Goal: Task Accomplishment & Management: Manage account settings

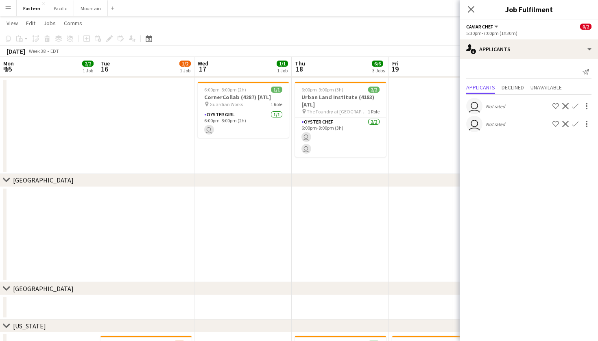
scroll to position [0, 226]
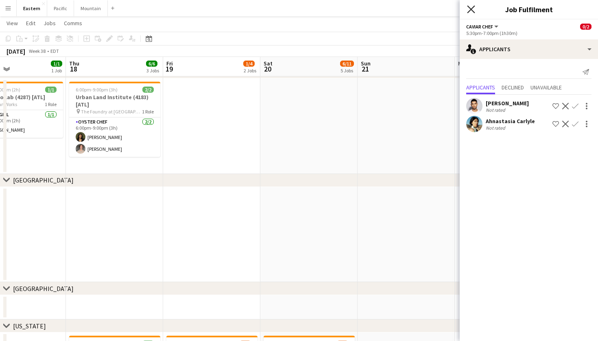
click at [469, 9] on icon "Close pop-in" at bounding box center [471, 9] width 8 height 8
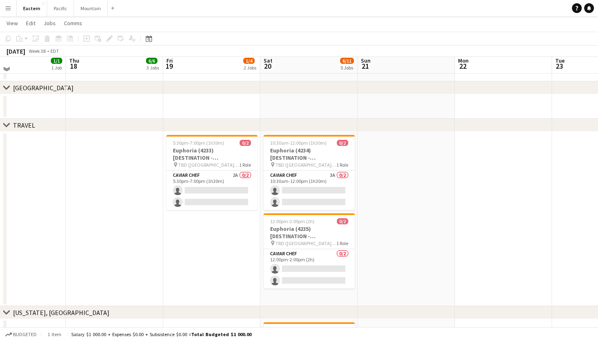
scroll to position [518, 0]
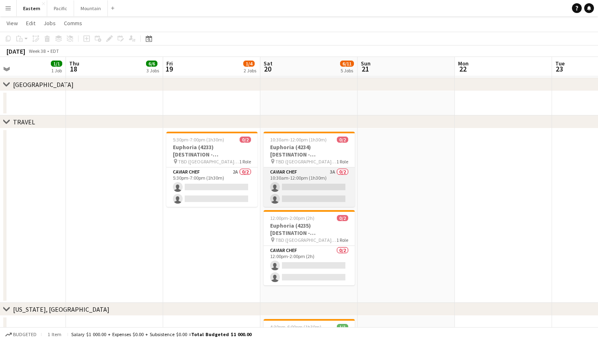
click at [323, 184] on app-card-role "Caviar Chef 3A 0/2 10:30am-12:00pm (1h30m) single-neutral-actions single-neutra…" at bounding box center [308, 186] width 91 height 39
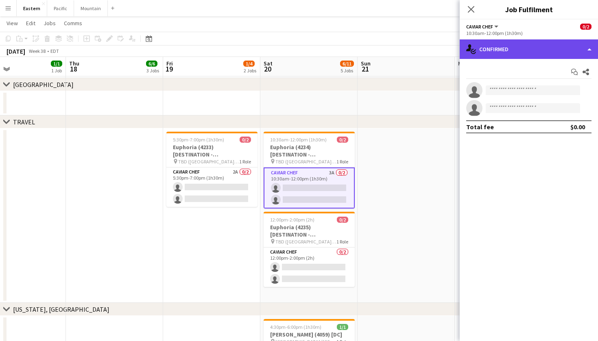
click at [549, 50] on div "single-neutral-actions-check-2 Confirmed" at bounding box center [528, 49] width 138 height 20
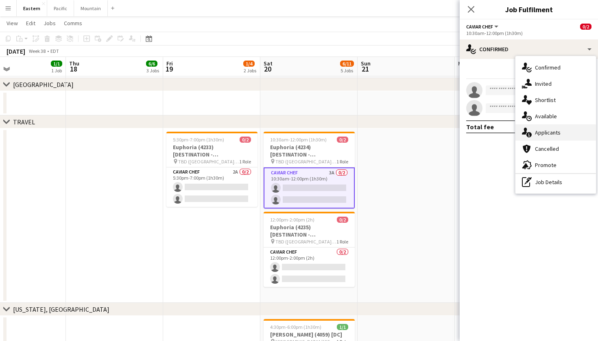
click at [556, 136] on div "single-neutral-actions-information Applicants" at bounding box center [555, 132] width 80 height 16
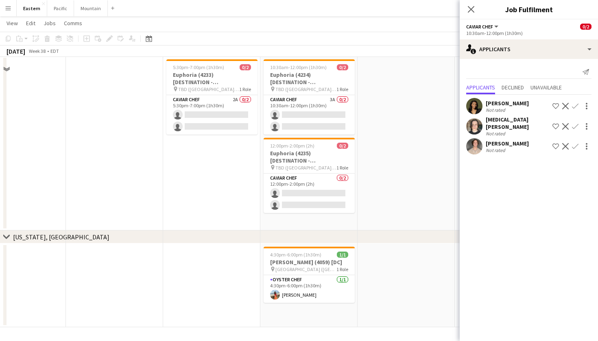
scroll to position [50, 0]
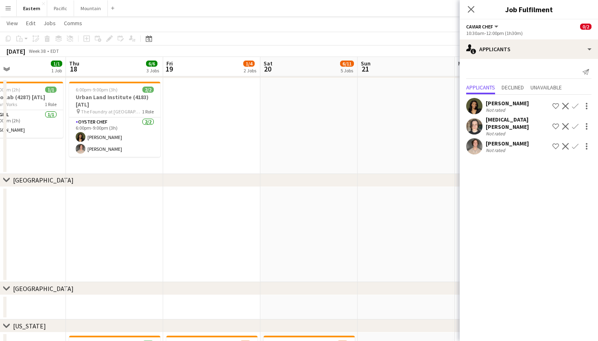
click at [470, 108] on app-user-avatar at bounding box center [474, 106] width 16 height 16
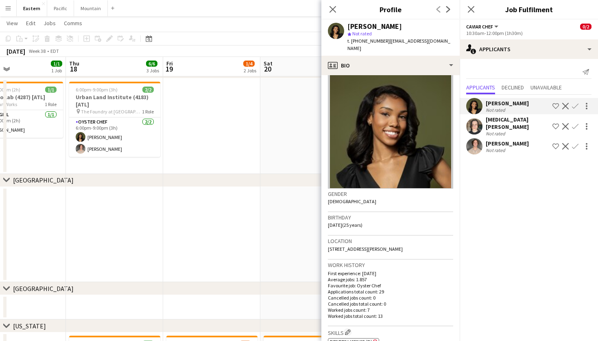
scroll to position [26, 0]
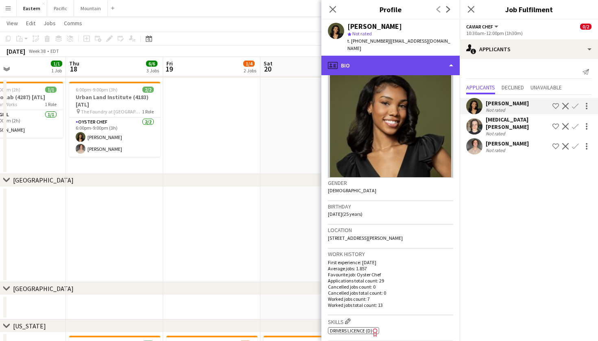
click at [408, 56] on div "profile Bio" at bounding box center [390, 66] width 138 height 20
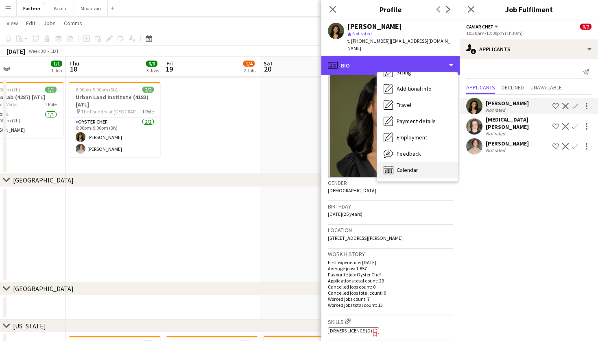
scroll to position [61, 0]
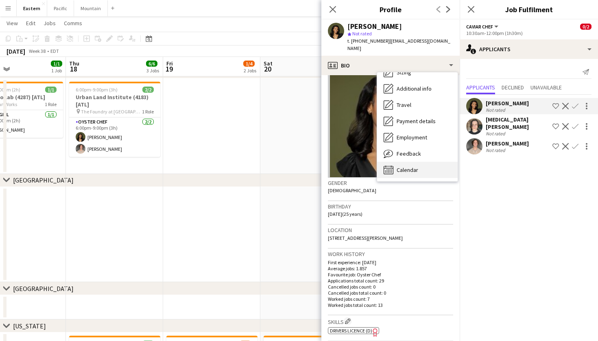
click at [409, 162] on div "Calendar Calendar" at bounding box center [417, 170] width 80 height 16
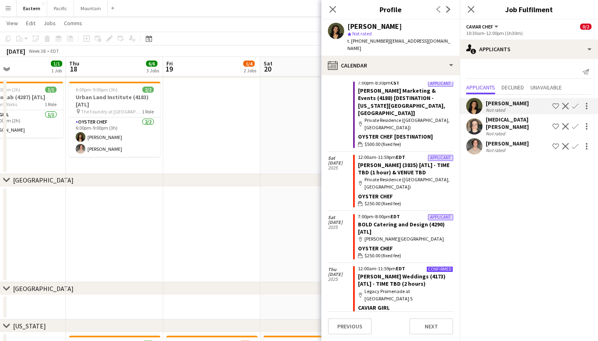
scroll to position [99, 0]
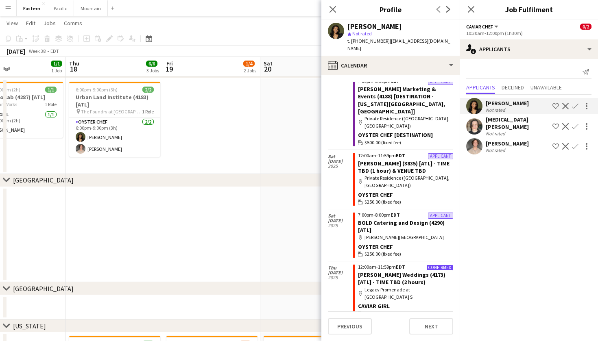
click at [370, 41] on span "t. +16786973902" at bounding box center [368, 41] width 42 height 6
copy span "16786973902"
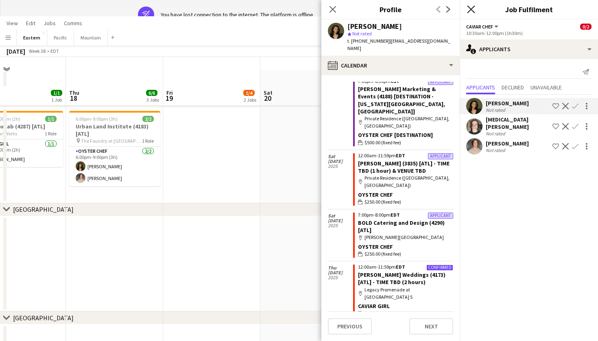
click at [474, 13] on icon at bounding box center [471, 9] width 8 height 8
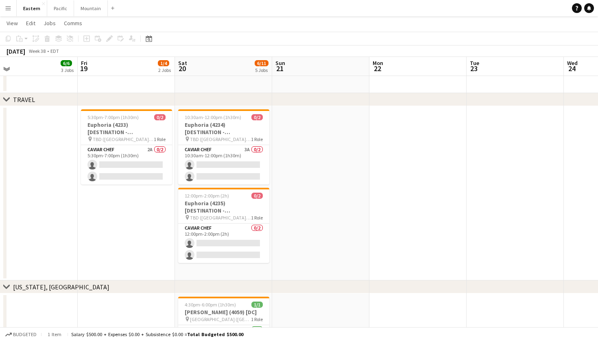
scroll to position [541, 0]
click at [137, 148] on app-card-role "Caviar Chef 2A 0/2 5:30pm-7:00pm (1h30m) single-neutral-actions single-neutral-…" at bounding box center [126, 164] width 91 height 39
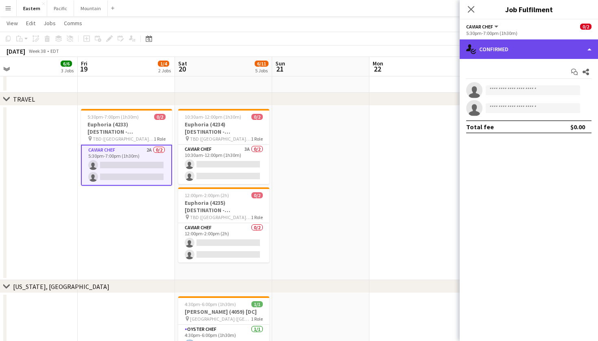
click at [527, 42] on div "single-neutral-actions-check-2 Confirmed" at bounding box center [528, 49] width 138 height 20
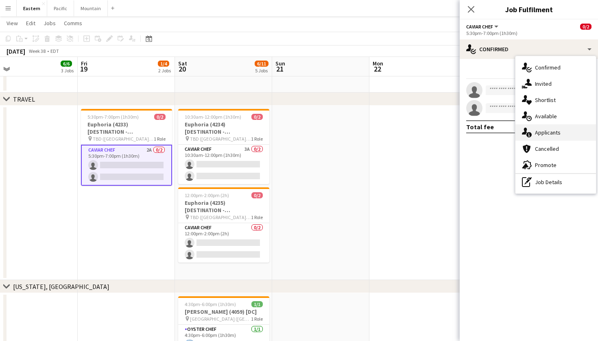
click at [548, 137] on div "single-neutral-actions-information Applicants" at bounding box center [555, 132] width 80 height 16
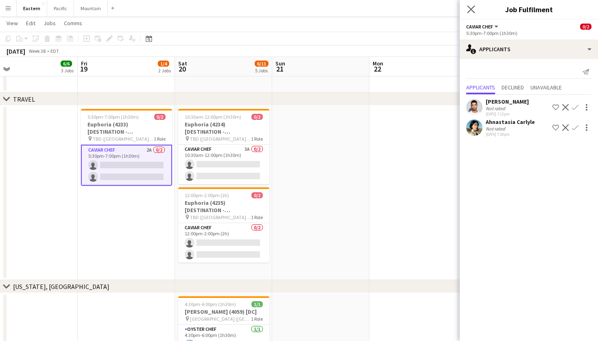
click at [468, 4] on app-icon "Close pop-in" at bounding box center [471, 10] width 12 height 12
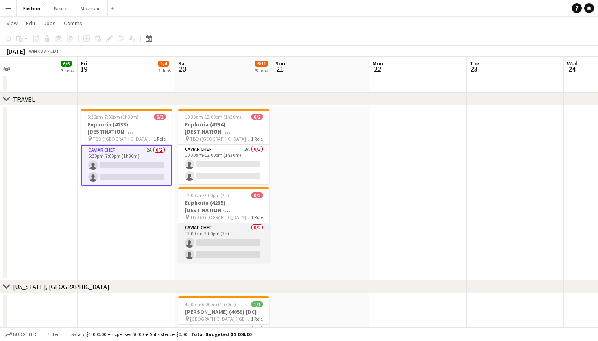
click at [251, 227] on app-card-role "Caviar Chef 0/2 12:00pm-2:00pm (2h) single-neutral-actions single-neutral-actio…" at bounding box center [223, 242] width 91 height 39
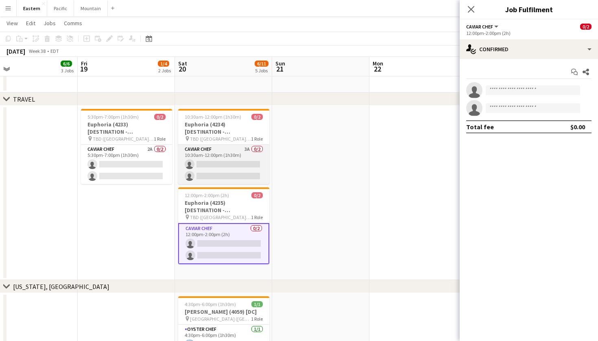
click at [252, 167] on app-card-role "Caviar Chef 3A 0/2 10:30am-12:00pm (1h30m) single-neutral-actions single-neutra…" at bounding box center [223, 164] width 91 height 39
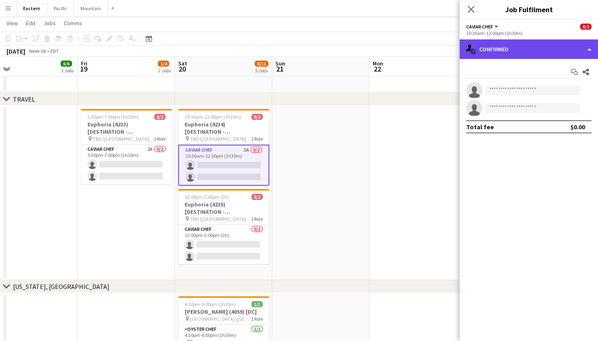
click at [529, 56] on div "single-neutral-actions-check-2 Confirmed" at bounding box center [528, 49] width 138 height 20
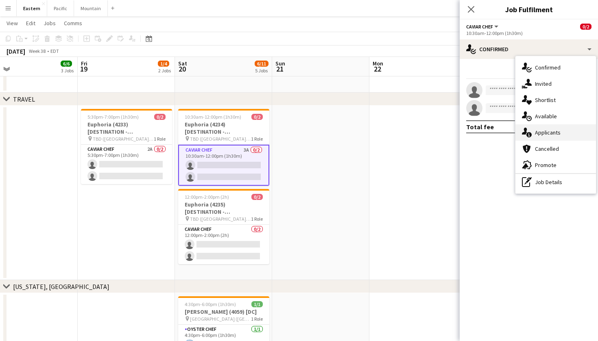
click at [549, 136] on div "single-neutral-actions-information Applicants" at bounding box center [555, 132] width 80 height 16
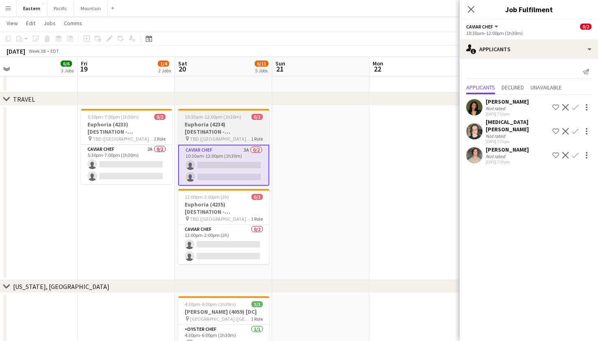
click at [241, 123] on h3 "Euphoria (4234) [DESTINATION - Greenville, SC]" at bounding box center [223, 128] width 91 height 15
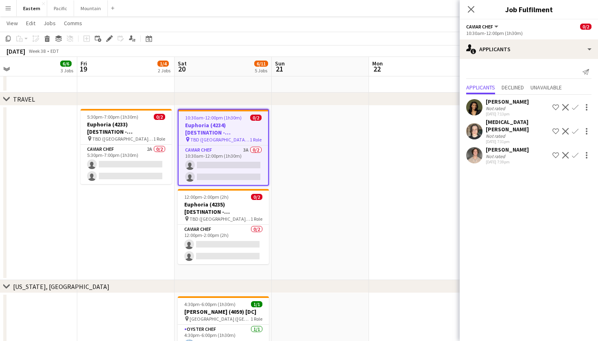
click at [498, 29] on button "Caviar Chef" at bounding box center [482, 27] width 33 height 6
click at [471, 6] on icon "Close pop-in" at bounding box center [471, 9] width 8 height 8
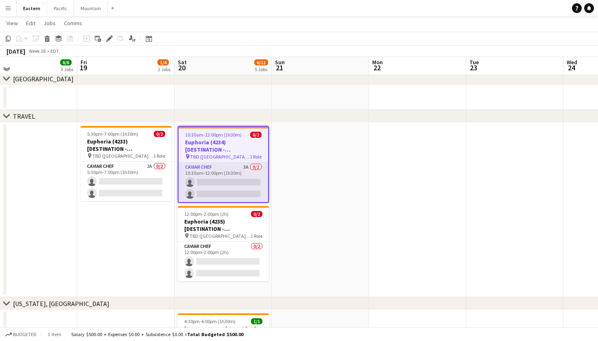
scroll to position [522, 0]
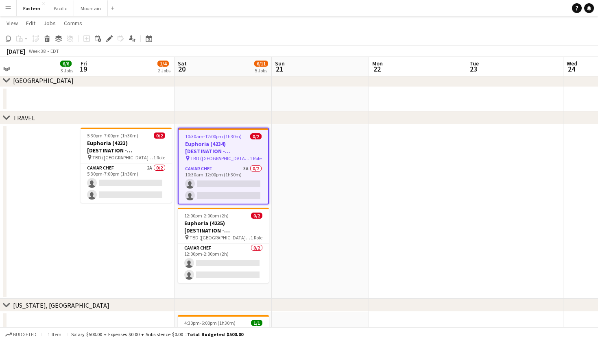
click at [246, 159] on div "pin TBD (Greenville, SC) 1 Role" at bounding box center [222, 158] width 89 height 7
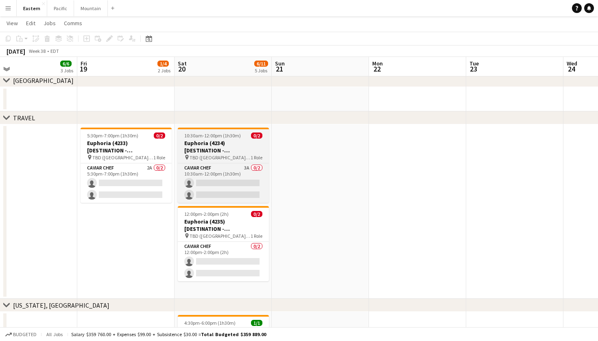
click at [235, 149] on h3 "Euphoria (4234) [DESTINATION - Greenville, SC]" at bounding box center [223, 146] width 91 height 15
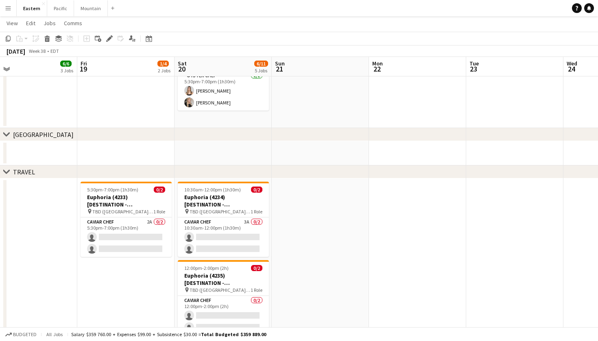
scroll to position [378, 0]
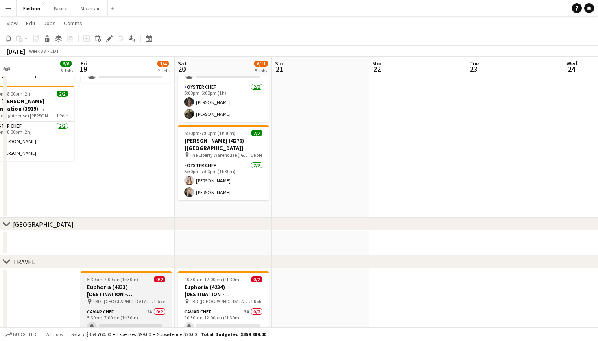
click at [151, 282] on div "5:30pm-7:00pm (1h30m) 0/2" at bounding box center [125, 279] width 91 height 6
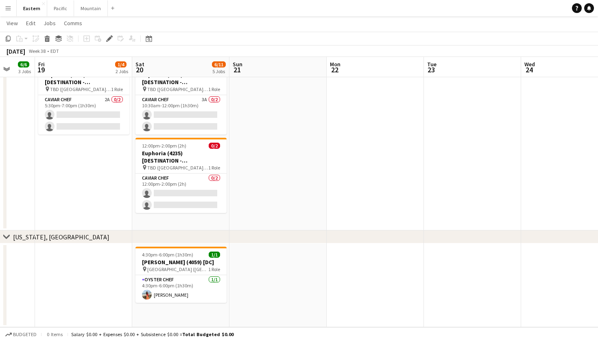
scroll to position [844, 0]
click at [191, 97] on app-card-role "Caviar Chef 3A 0/2 10:30am-12:00pm (1h30m) single-neutral-actions single-neutra…" at bounding box center [180, 114] width 91 height 39
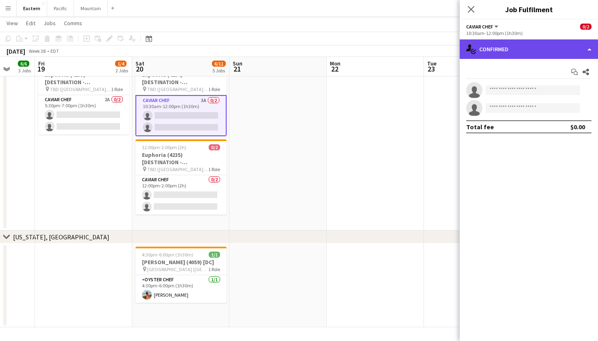
click at [582, 44] on div "single-neutral-actions-check-2 Confirmed" at bounding box center [528, 49] width 138 height 20
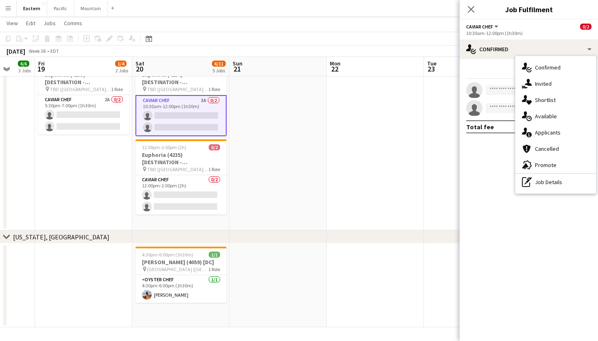
click at [467, 9] on app-icon "Close pop-in" at bounding box center [471, 9] width 10 height 10
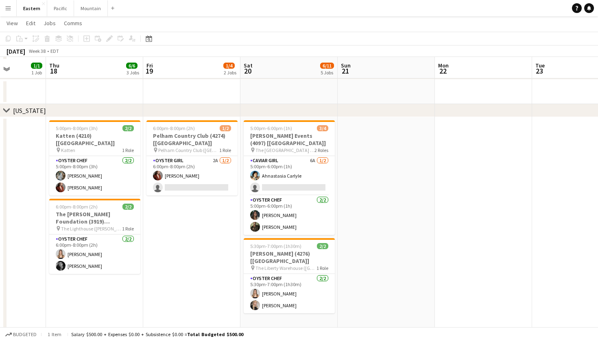
scroll to position [265, 0]
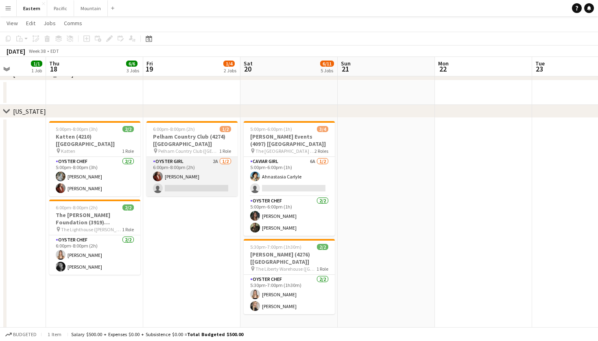
click at [202, 174] on app-card-role "Oyster Girl 2A 1/2 6:00pm-8:00pm (2h) Agnes Artych single-neutral-actions" at bounding box center [191, 176] width 91 height 39
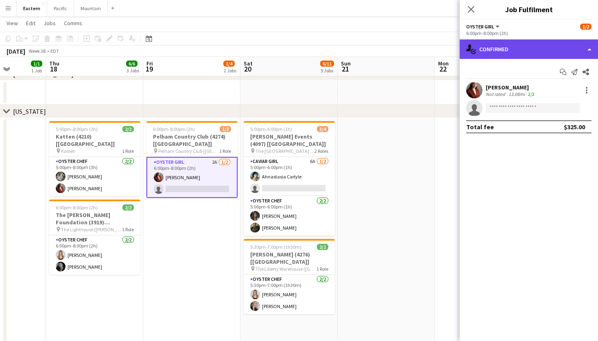
click at [544, 55] on div "single-neutral-actions-check-2 Confirmed" at bounding box center [528, 49] width 138 height 20
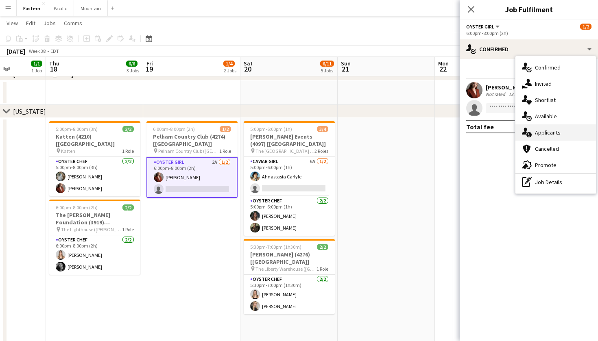
click at [557, 132] on div "single-neutral-actions-information Applicants" at bounding box center [555, 132] width 80 height 16
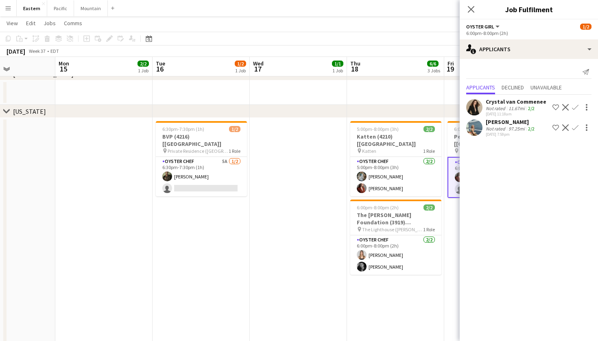
scroll to position [0, 236]
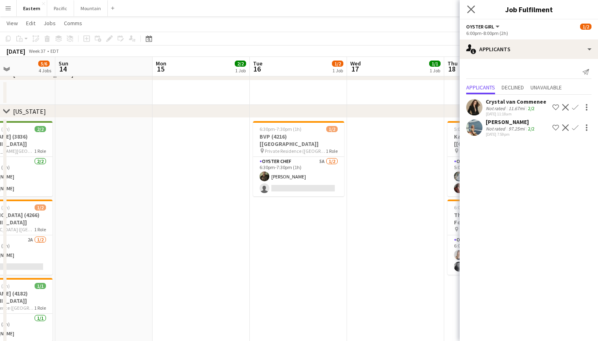
click at [474, 9] on app-icon "Close pop-in" at bounding box center [471, 10] width 12 height 12
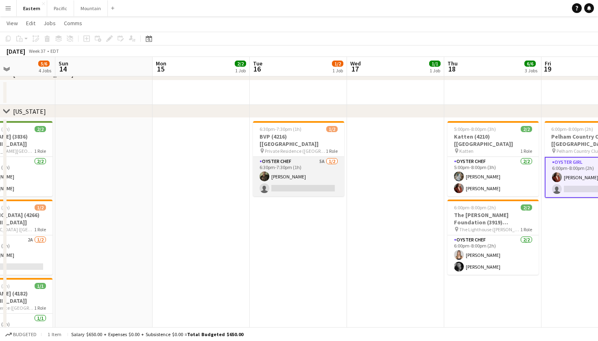
click at [302, 162] on app-card-role "Oyster Chef 5A 1/2 6:30pm-7:30pm (1h) Jeremiah Bell single-neutral-actions" at bounding box center [298, 176] width 91 height 39
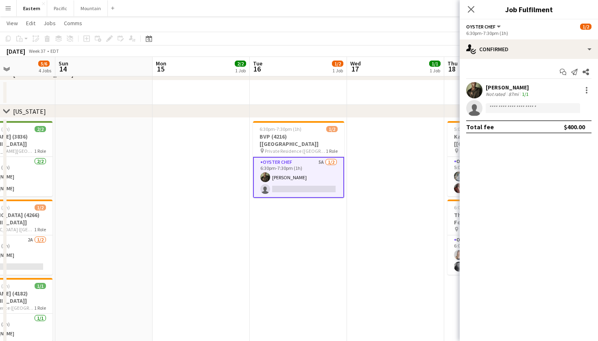
click at [568, 59] on div "Start chat Send notification Share Jeremiah Bell Not rated 87mi 1/1 single-neut…" at bounding box center [528, 99] width 138 height 81
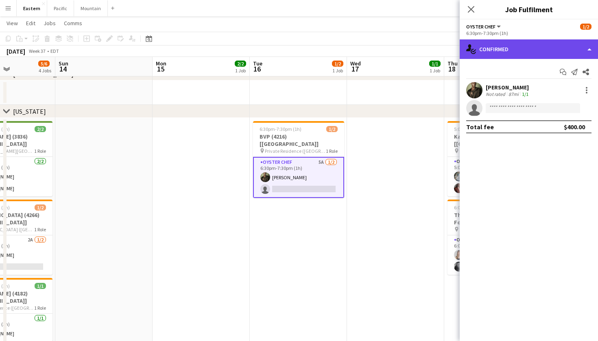
click at [574, 54] on div "single-neutral-actions-check-2 Confirmed" at bounding box center [528, 49] width 138 height 20
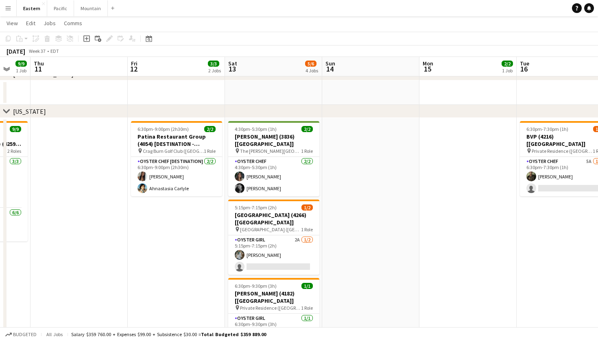
scroll to position [0, 253]
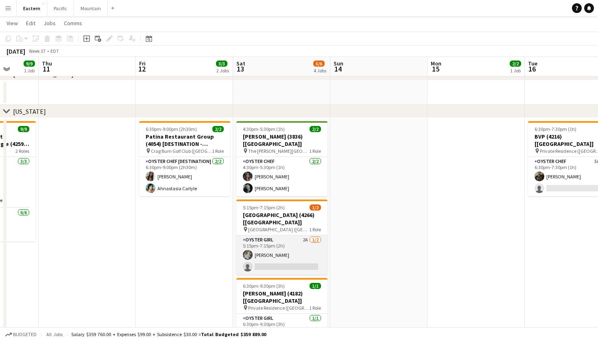
click at [278, 235] on app-card-role "Oyster Girl 2A 1/2 5:15pm-7:15pm (2h) Brooke Anderson single-neutral-actions" at bounding box center [281, 254] width 91 height 39
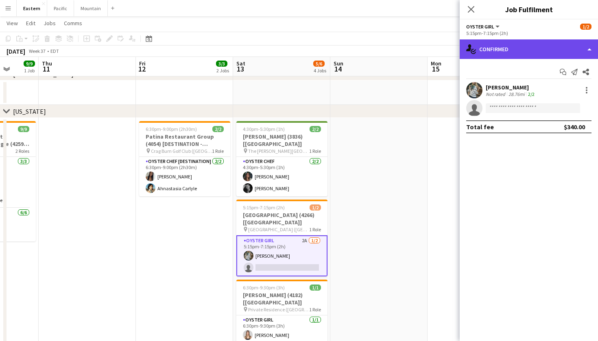
click at [567, 54] on div "single-neutral-actions-check-2 Confirmed" at bounding box center [528, 49] width 138 height 20
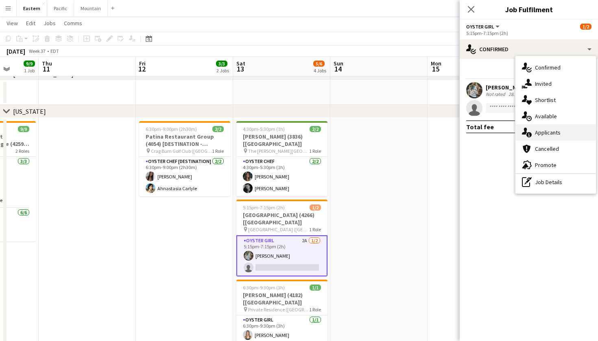
click at [552, 137] on div "single-neutral-actions-information Applicants" at bounding box center [555, 132] width 80 height 16
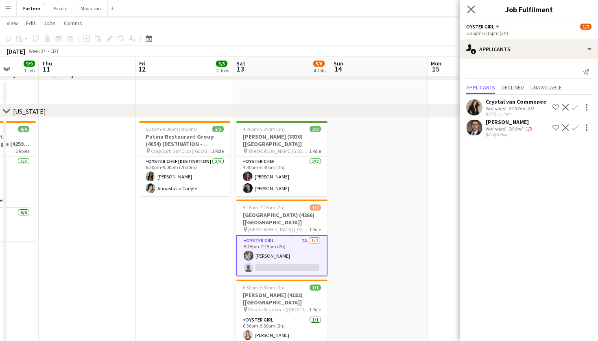
click at [470, 5] on app-icon "Close pop-in" at bounding box center [471, 10] width 12 height 12
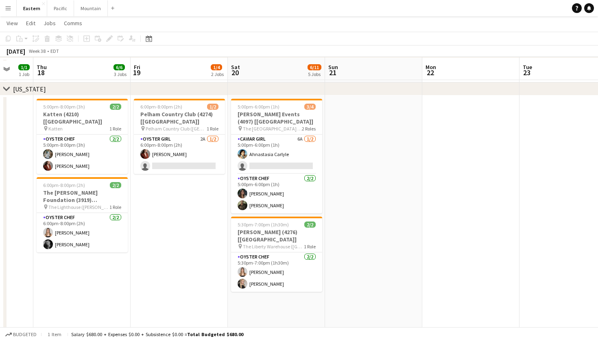
scroll to position [282, 0]
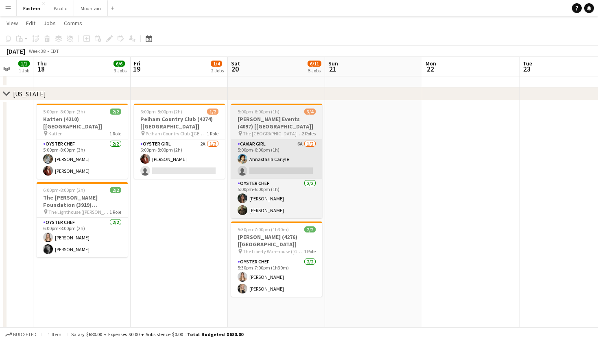
click at [295, 155] on app-card-role "Caviar Girl 6A 1/2 5:00pm-6:00pm (1h) Ahnastasia Carlyle single-neutral-actions" at bounding box center [276, 158] width 91 height 39
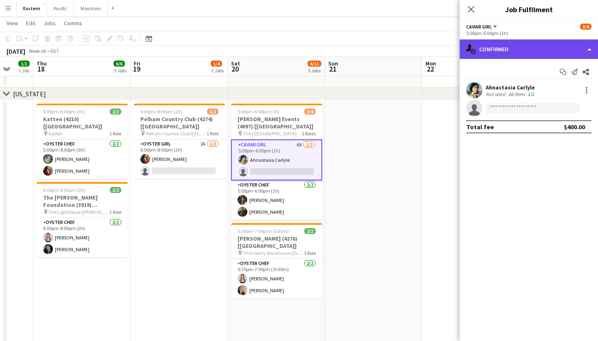
click at [563, 52] on div "single-neutral-actions-check-2 Confirmed" at bounding box center [528, 49] width 138 height 20
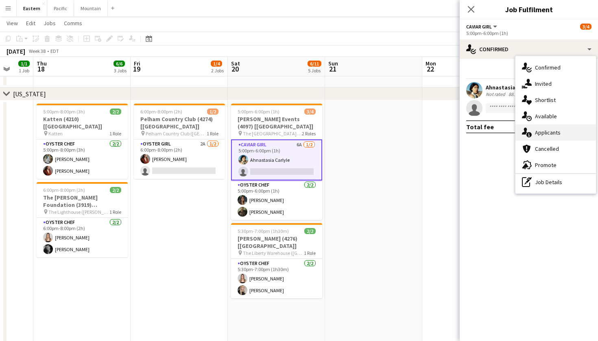
click at [554, 134] on div "single-neutral-actions-information Applicants" at bounding box center [555, 132] width 80 height 16
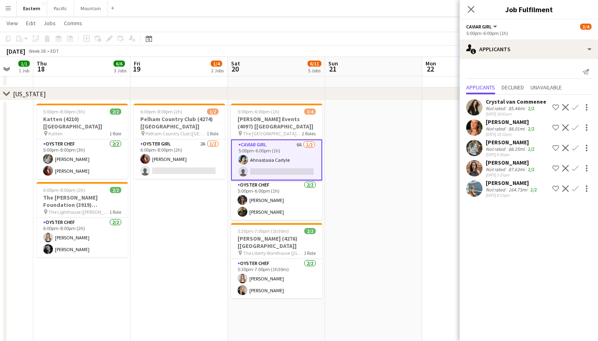
click at [471, 14] on div "Close pop-in" at bounding box center [470, 9] width 23 height 19
click at [474, 9] on icon "Close pop-in" at bounding box center [471, 9] width 8 height 8
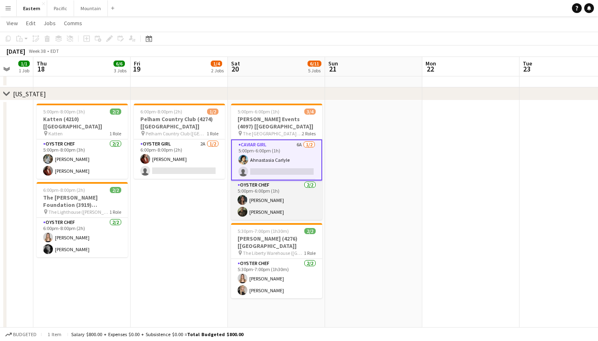
click at [271, 188] on app-card-role "Oyster Chef 2/2 5:00pm-6:00pm (1h) Darian Fauser Jeremiah Bell" at bounding box center [276, 200] width 91 height 39
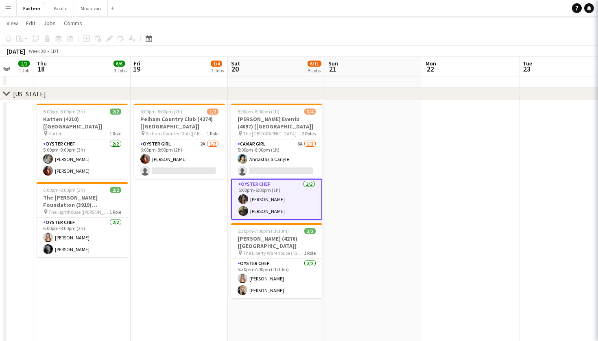
scroll to position [0, 355]
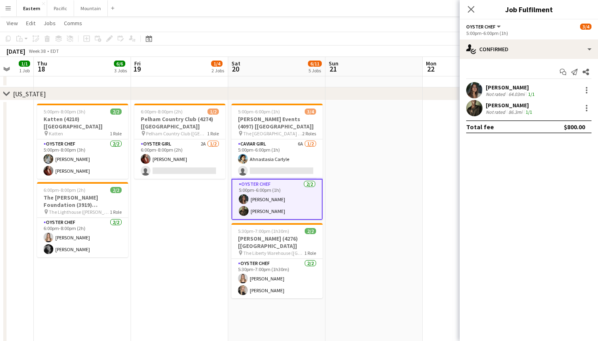
click at [573, 28] on div "Oyster Chef All roles Oyster Chef 3/4" at bounding box center [528, 26] width 125 height 7
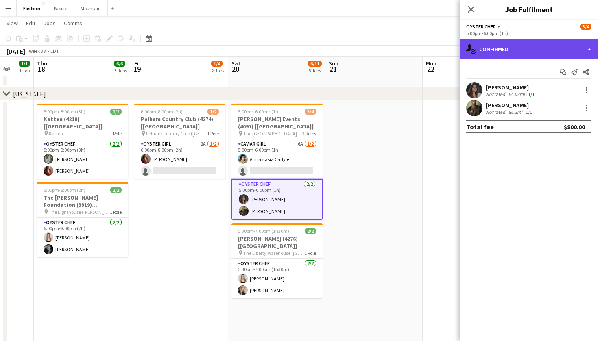
click at [567, 44] on div "single-neutral-actions-check-2 Confirmed" at bounding box center [528, 49] width 138 height 20
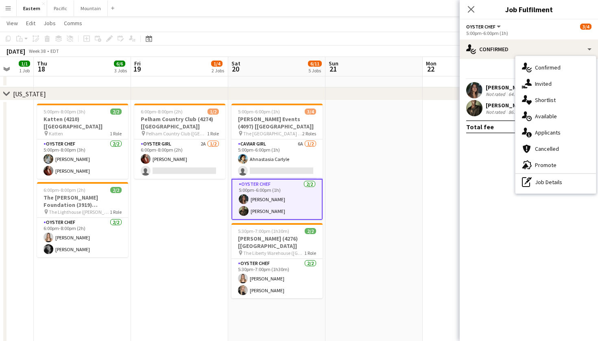
click at [480, 206] on mat-expansion-panel "check Confirmed Start chat Send notification Share Darian Fauser Not rated 64.0…" at bounding box center [528, 200] width 138 height 282
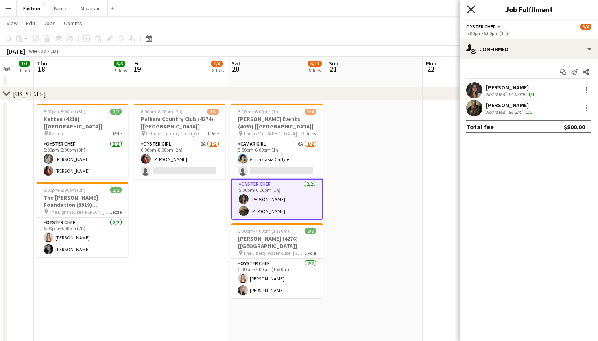
click at [472, 8] on icon "Close pop-in" at bounding box center [471, 9] width 8 height 8
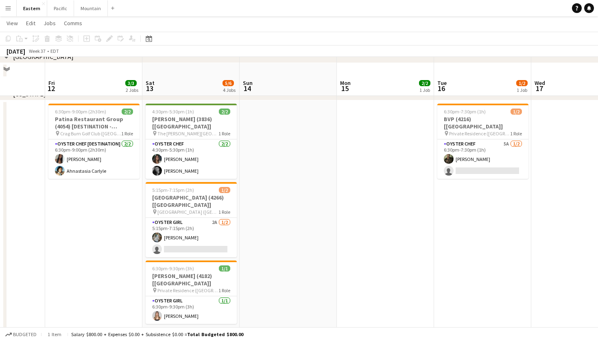
scroll to position [348, 0]
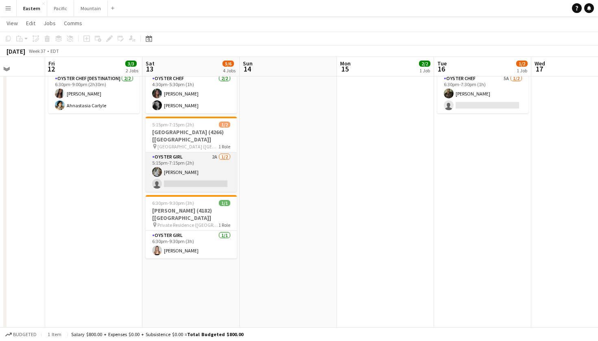
click at [220, 163] on app-card-role "Oyster Girl 2A 1/2 5:15pm-7:15pm (2h) Brooke Anderson single-neutral-actions" at bounding box center [191, 171] width 91 height 39
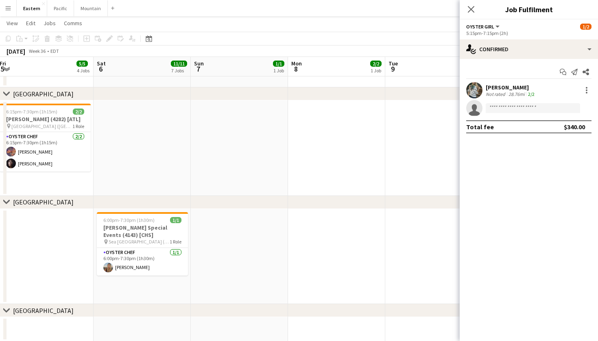
scroll to position [0, 186]
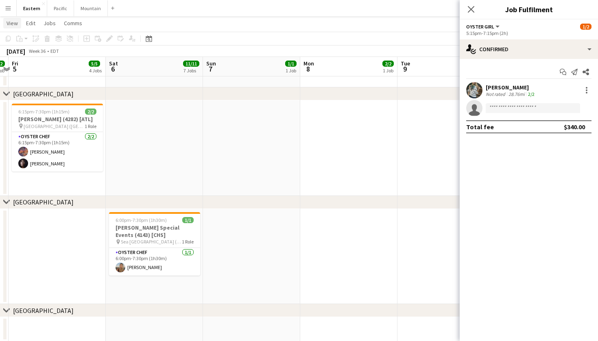
click at [12, 24] on span "View" at bounding box center [12, 23] width 11 height 7
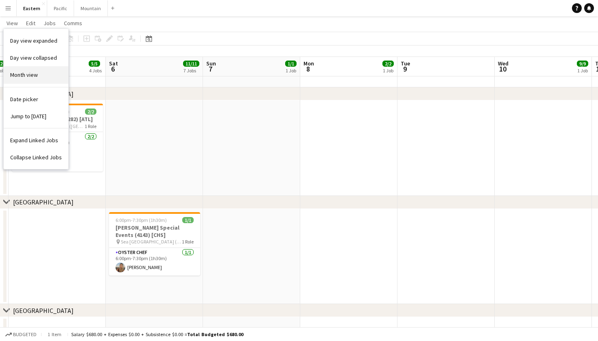
click at [41, 72] on link "Month view" at bounding box center [36, 74] width 65 height 17
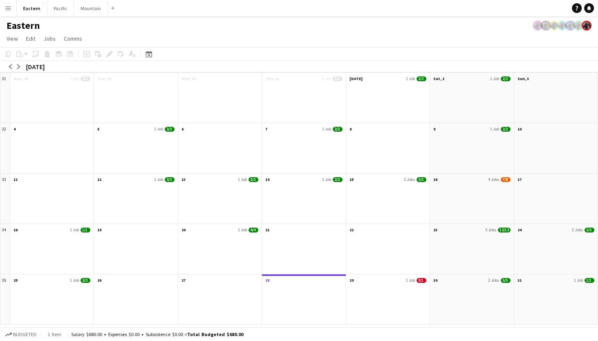
scroll to position [0, 0]
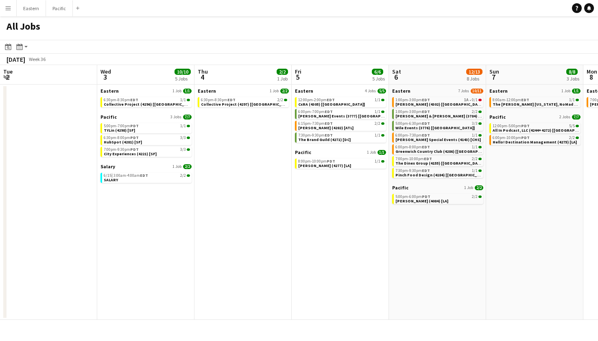
scroll to position [0, 244]
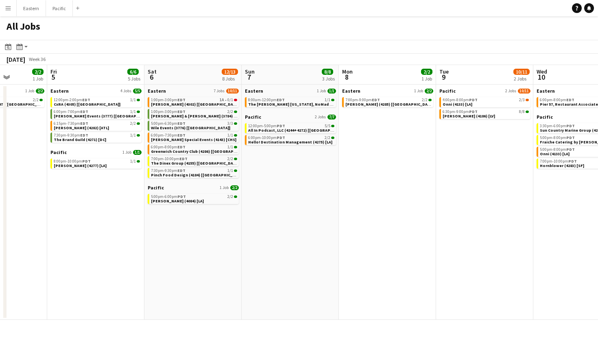
click at [7, 12] on button "Menu" at bounding box center [8, 8] width 16 height 16
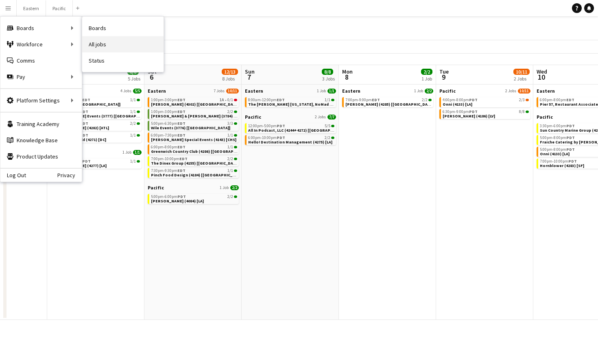
click at [102, 46] on link "All jobs" at bounding box center [122, 44] width 81 height 16
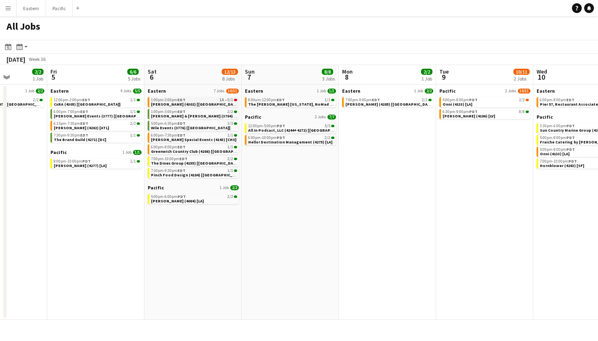
click at [223, 102] on link "1:00pm-3:00pm EDT 1A • 0/1 Dermot Ignite (4302) [NYC]" at bounding box center [194, 101] width 86 height 9
click at [222, 96] on app-calendar-brief-board "Eastern 7 Jobs 10/11 1:00pm-3:00pm EDT 1A • 0/1 Dermot Ignite (4302) [NYC] 1:00…" at bounding box center [193, 133] width 91 height 90
click at [225, 100] on div "1:00pm-3:00pm EDT 1A • 0/1" at bounding box center [194, 100] width 86 height 4
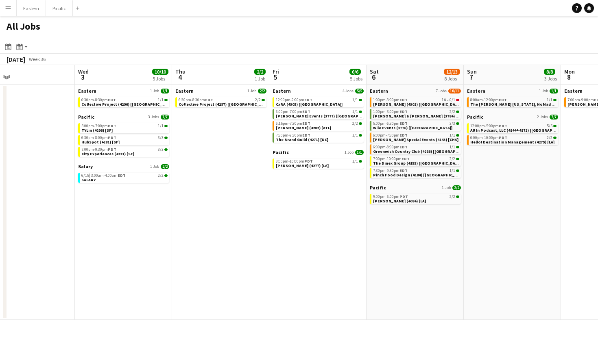
scroll to position [0, 319]
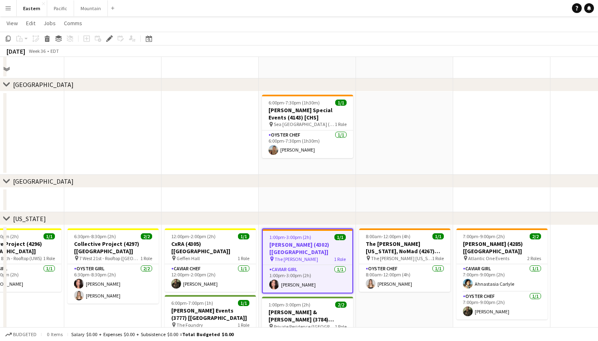
scroll to position [57, 0]
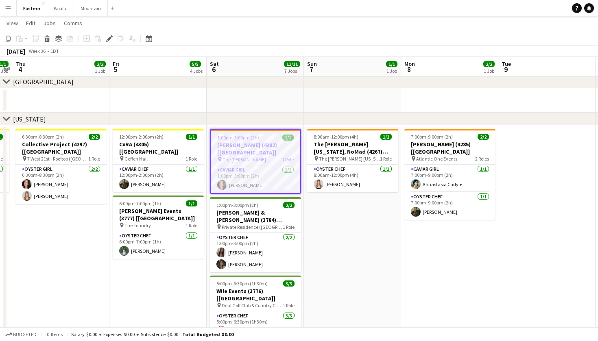
scroll to position [246, 0]
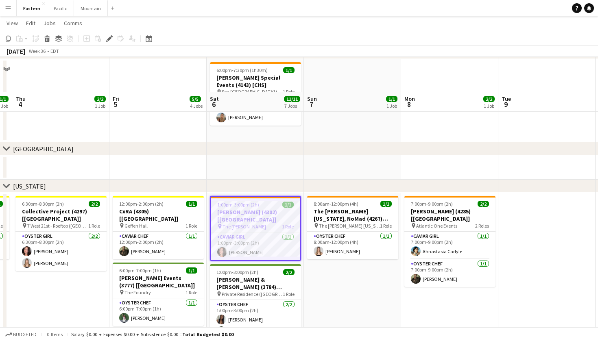
scroll to position [218, 0]
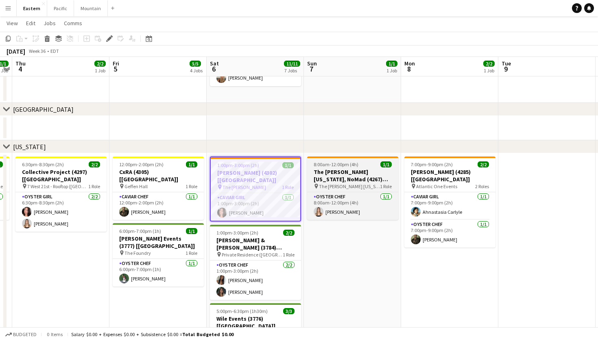
click at [336, 170] on h3 "The [PERSON_NAME] [US_STATE], NoMad (4267) [[GEOGRAPHIC_DATA]]" at bounding box center [352, 175] width 91 height 15
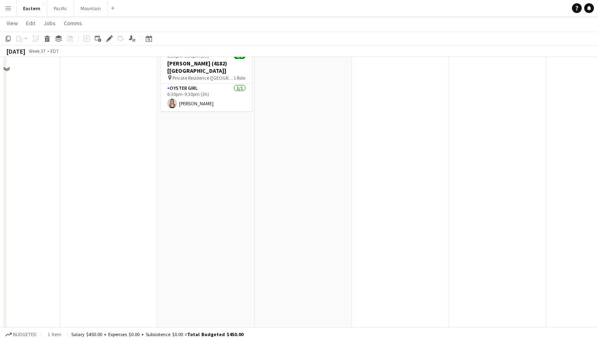
scroll to position [342, 0]
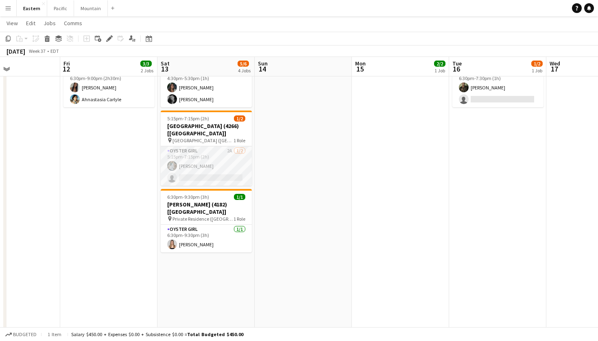
click at [243, 157] on app-card-role "Oyster Girl 2A [DATE] 5:15pm-7:15pm (2h) [PERSON_NAME] single-neutral-actions" at bounding box center [206, 165] width 91 height 39
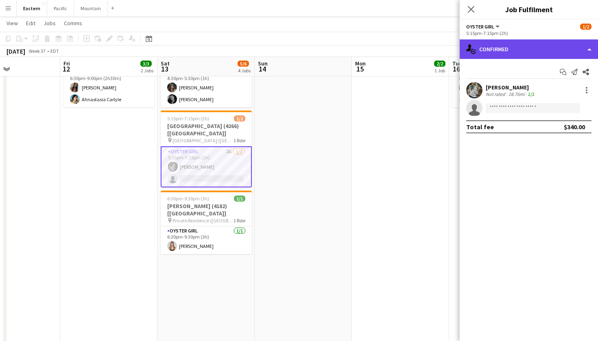
click at [577, 47] on div "single-neutral-actions-check-2 Confirmed" at bounding box center [528, 49] width 138 height 20
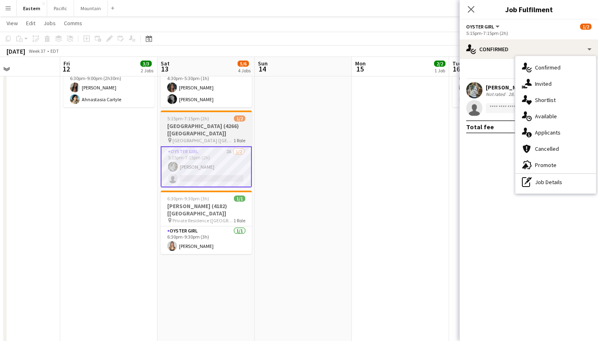
click at [206, 127] on h3 "[GEOGRAPHIC_DATA] (4266) [[GEOGRAPHIC_DATA]]" at bounding box center [206, 129] width 91 height 15
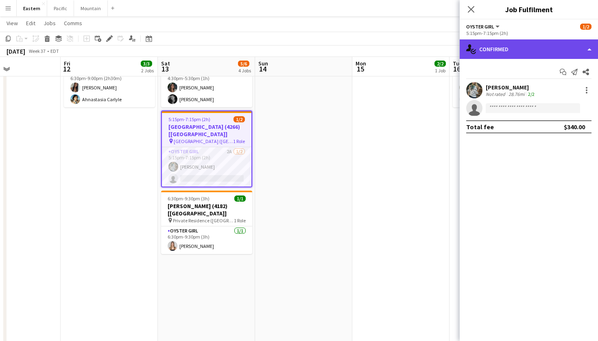
click at [542, 41] on div "single-neutral-actions-check-2 Confirmed" at bounding box center [528, 49] width 138 height 20
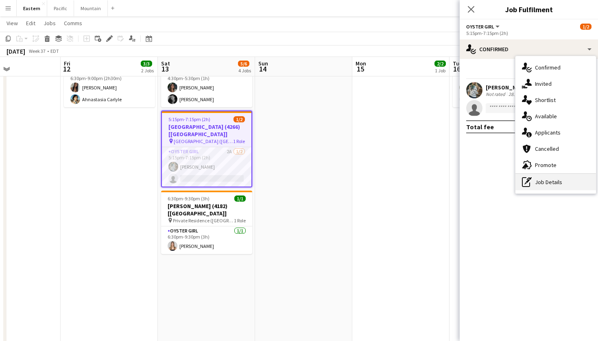
click at [563, 185] on div "pen-write Job Details" at bounding box center [555, 182] width 80 height 16
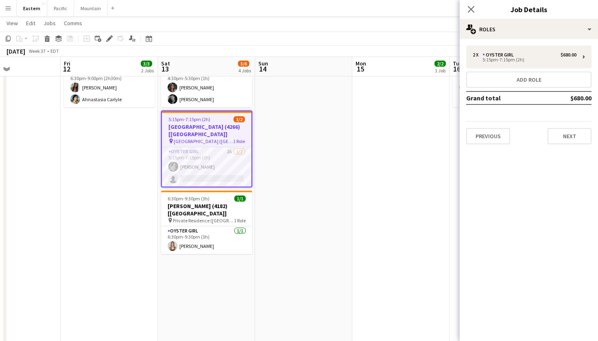
click at [218, 116] on div "5:15pm-7:15pm (2h) 1/2" at bounding box center [206, 119] width 89 height 6
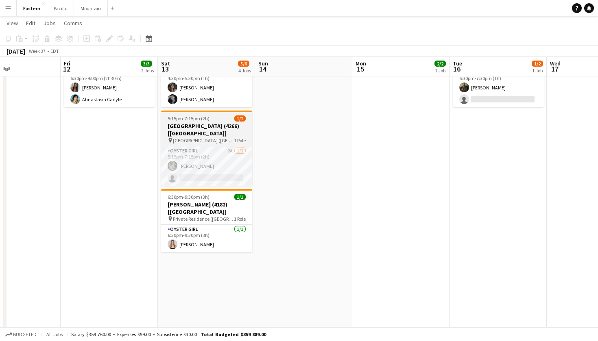
click at [202, 137] on span "Sleepy Hollow Country Club (Scarborough, NY)" at bounding box center [203, 140] width 61 height 6
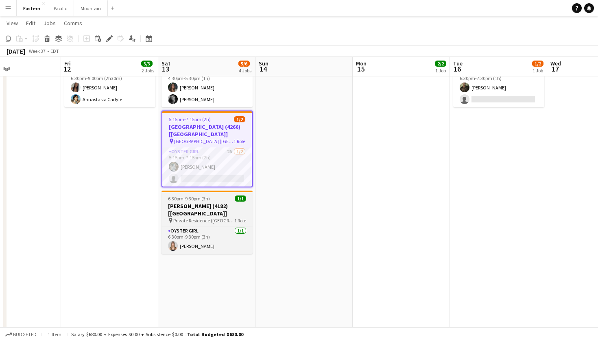
click at [228, 202] on h3 "Carlin Bernard (4182) [NYC]" at bounding box center [206, 209] width 91 height 15
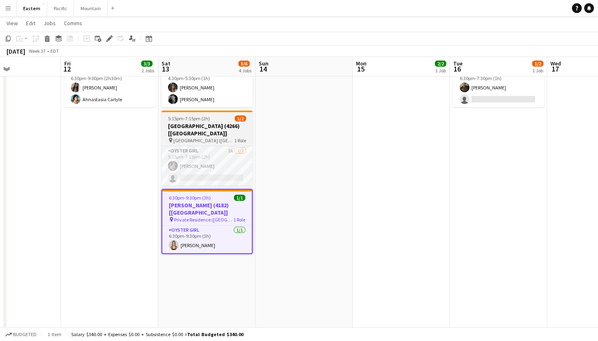
click at [234, 122] on h3 "Sleepy Hollow Country Club (4266) [NYC]" at bounding box center [206, 129] width 91 height 15
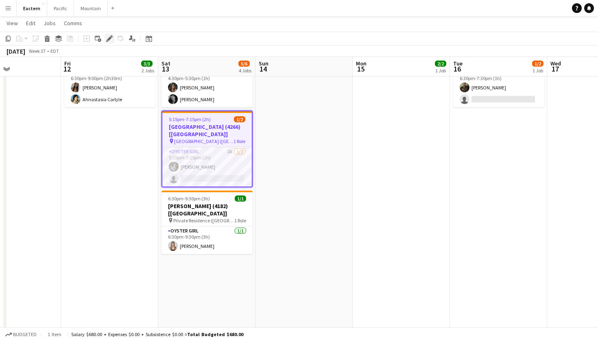
click at [112, 39] on icon "Edit" at bounding box center [109, 38] width 7 height 7
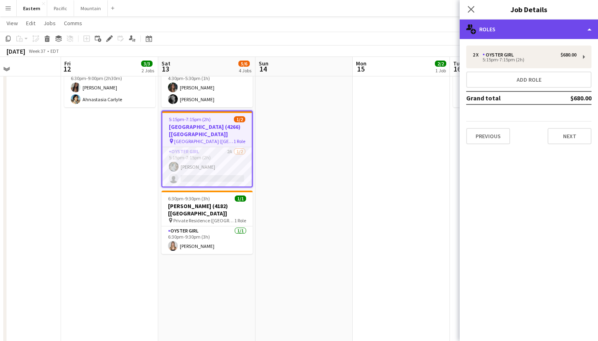
click at [521, 33] on div "multiple-users-add Roles" at bounding box center [528, 30] width 138 height 20
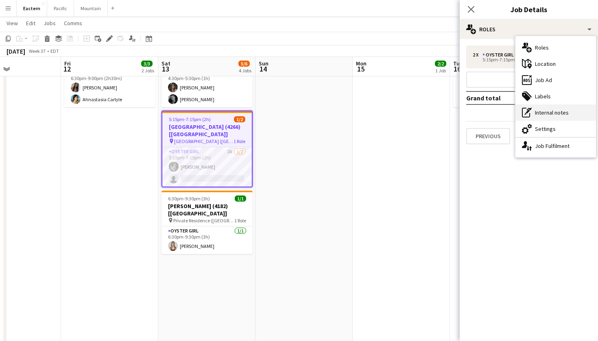
click at [561, 112] on div "pen-write Internal notes" at bounding box center [555, 112] width 80 height 16
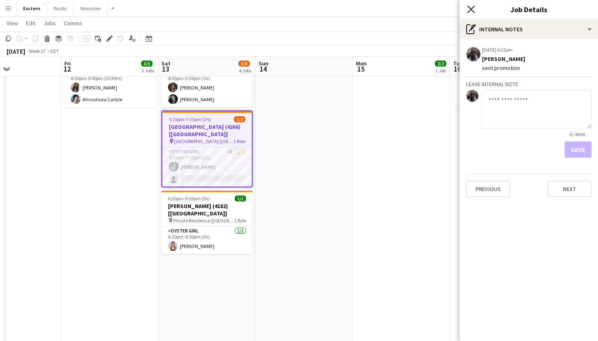
click at [469, 7] on icon at bounding box center [471, 9] width 8 height 8
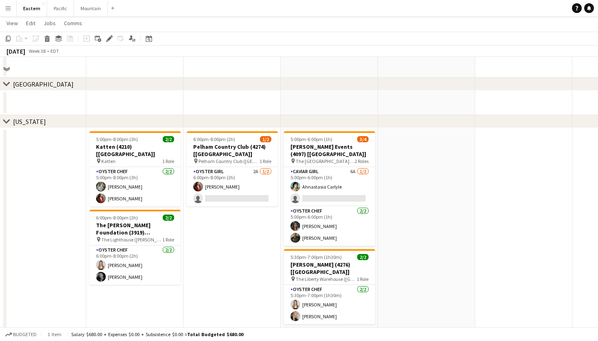
scroll to position [219, 0]
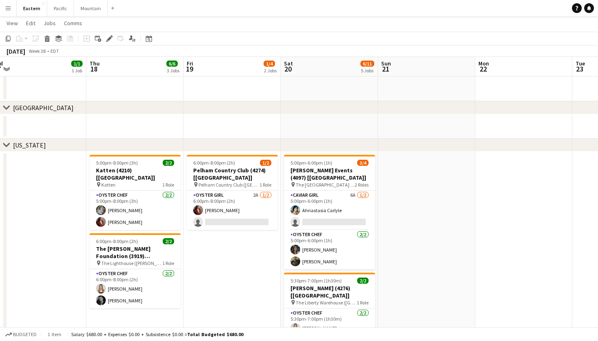
click at [2, 11] on button "Menu" at bounding box center [8, 8] width 16 height 16
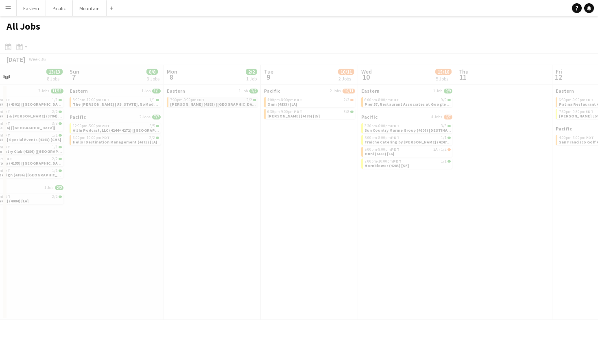
scroll to position [0, 239]
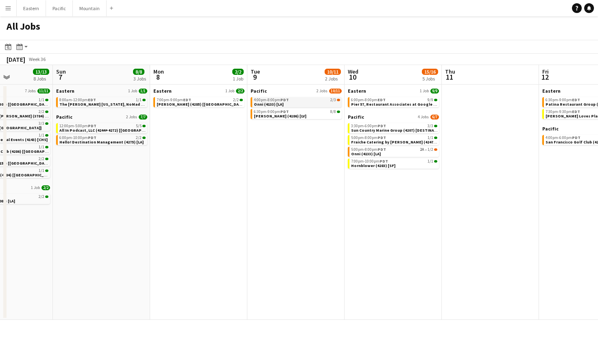
click at [308, 98] on div "4:00pm-8:00pm PDT 2/3" at bounding box center [297, 100] width 86 height 4
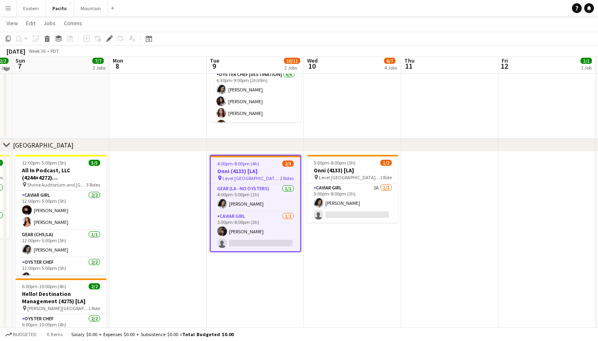
scroll to position [130, 0]
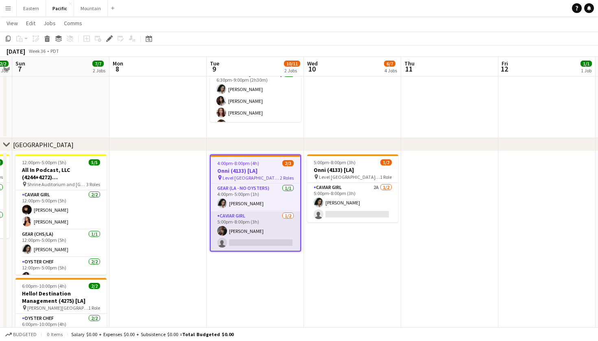
click at [285, 221] on app-card-role "Caviar Girl [DEMOGRAPHIC_DATA][DATE] 5:00pm-8:00pm (3h) [PERSON_NAME] single-ne…" at bounding box center [255, 230] width 89 height 39
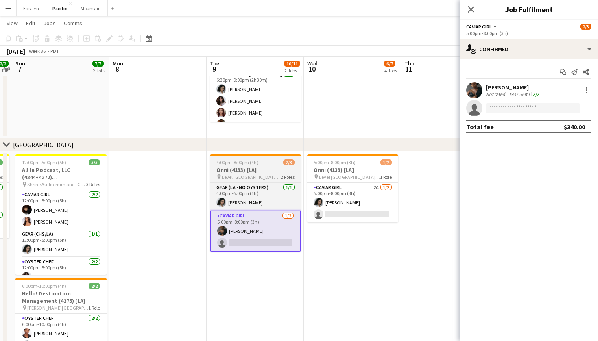
click at [274, 176] on span "Level [GEOGRAPHIC_DATA] - [GEOGRAPHIC_DATA]" at bounding box center [251, 177] width 59 height 6
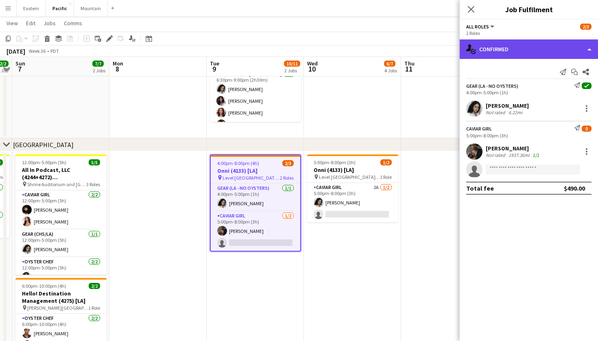
click at [537, 42] on div "single-neutral-actions-check-2 Confirmed" at bounding box center [528, 49] width 138 height 20
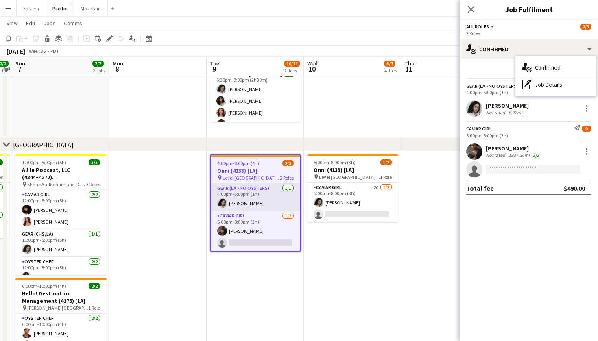
click at [265, 200] on app-card-role "Gear (LA - NO oysters) 1/1 4:00pm-5:00pm (1h) Natalie Reynafarje" at bounding box center [255, 198] width 89 height 28
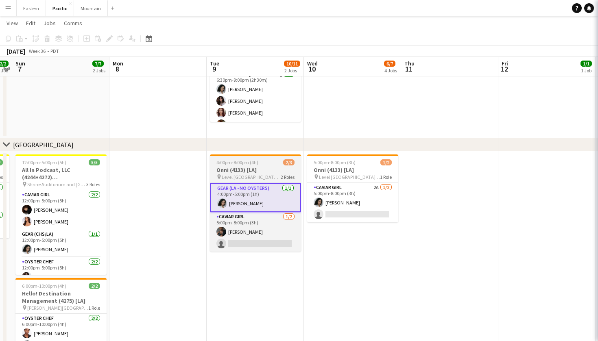
click at [275, 173] on h3 "Onni (4133) [LA]" at bounding box center [255, 169] width 91 height 7
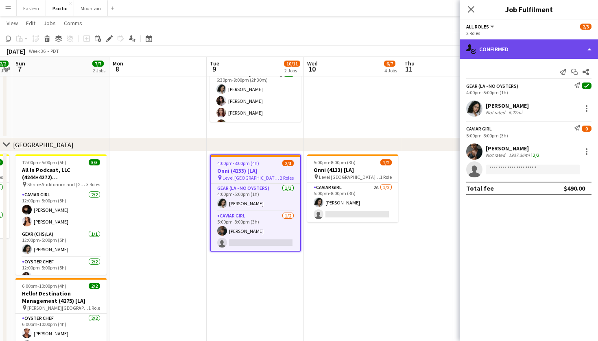
click at [515, 48] on div "single-neutral-actions-check-2 Confirmed" at bounding box center [528, 49] width 138 height 20
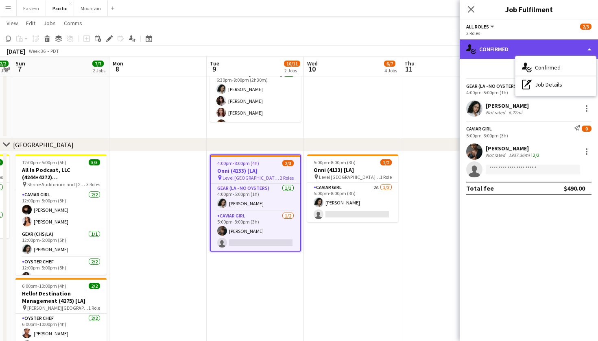
click at [495, 52] on div "single-neutral-actions-check-2 Confirmed" at bounding box center [528, 49] width 138 height 20
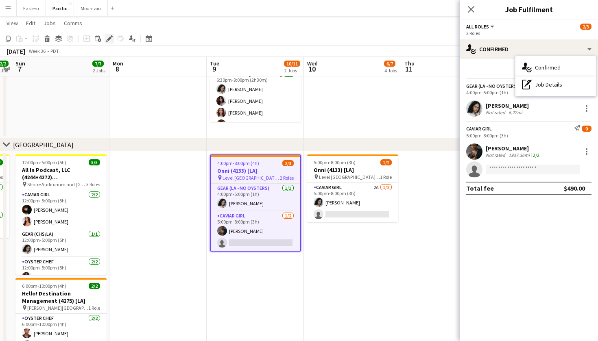
click at [109, 38] on icon at bounding box center [109, 39] width 4 height 4
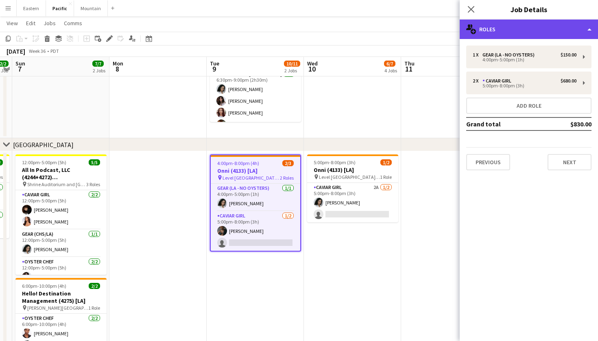
click at [538, 32] on div "multiple-users-add Roles" at bounding box center [528, 30] width 138 height 20
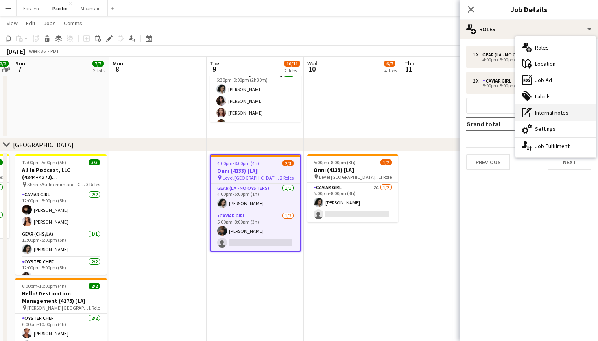
click at [550, 113] on div "pen-write Internal notes" at bounding box center [555, 112] width 80 height 16
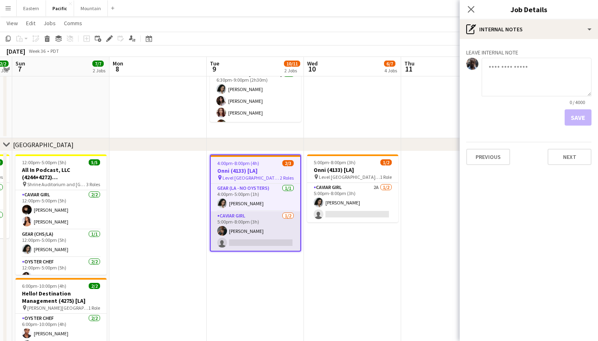
click at [290, 226] on app-card-role "Caviar Girl 1/2 5:00pm-8:00pm (3h) Amber Shields single-neutral-actions" at bounding box center [255, 230] width 89 height 39
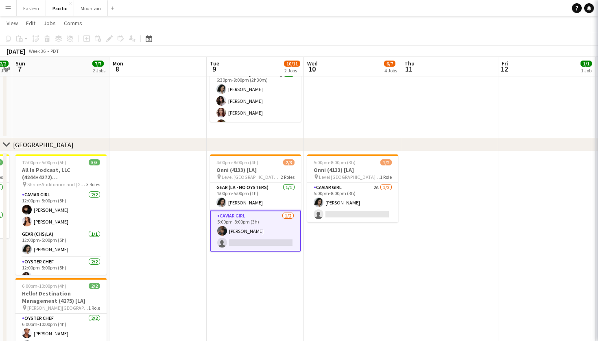
scroll to position [0, 280]
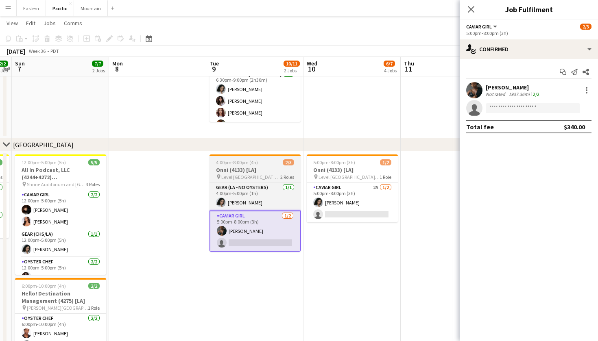
click at [258, 162] on div "4:00pm-8:00pm (4h) 2/3" at bounding box center [254, 162] width 91 height 6
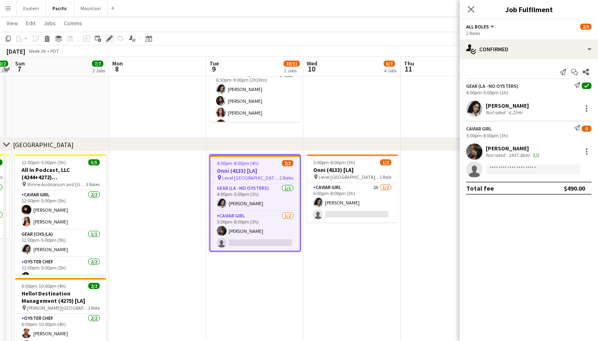
click at [108, 41] on icon "Edit" at bounding box center [109, 38] width 7 height 7
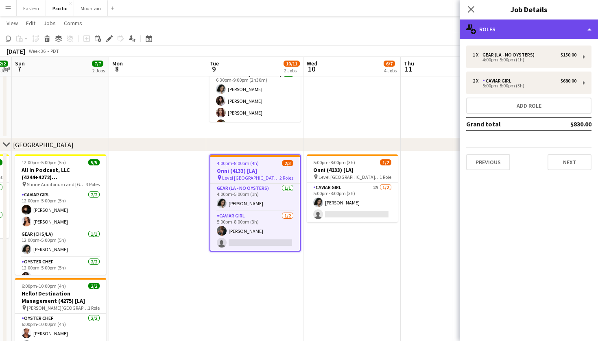
click at [589, 38] on div "multiple-users-add Roles" at bounding box center [528, 30] width 138 height 20
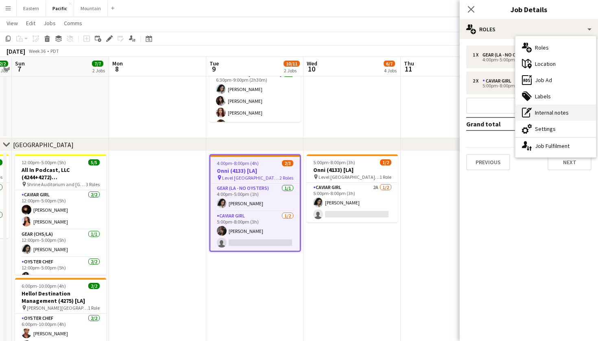
click at [558, 111] on div "pen-write Internal notes" at bounding box center [555, 112] width 80 height 16
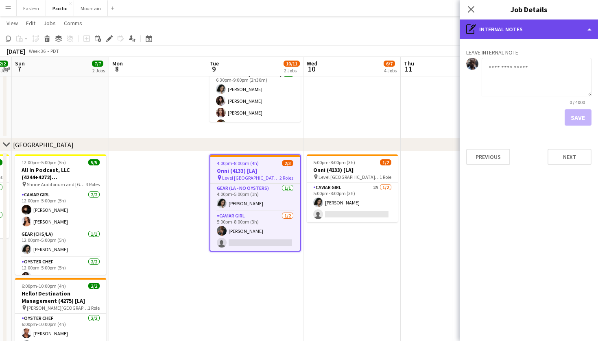
click at [536, 30] on div "pen-write Internal notes" at bounding box center [528, 30] width 138 height 20
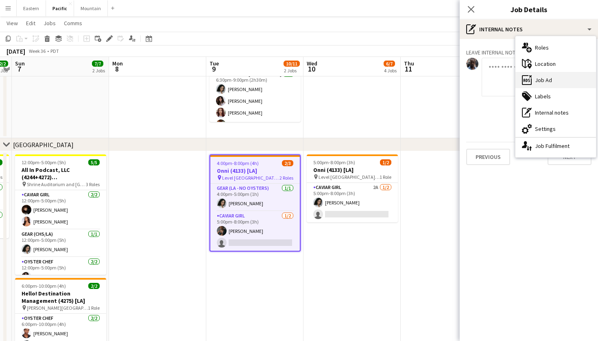
click at [552, 77] on div "ads-window Job Ad" at bounding box center [555, 80] width 80 height 16
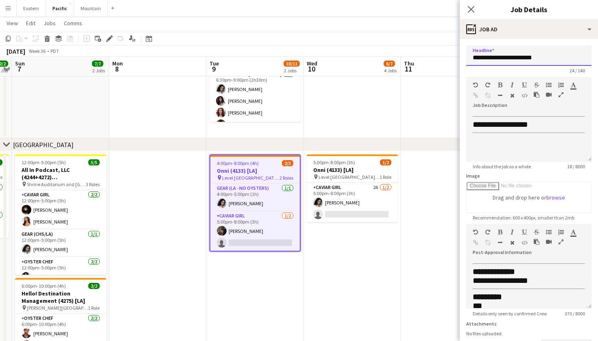
drag, startPoint x: 548, startPoint y: 58, endPoint x: 451, endPoint y: 58, distance: 97.6
type input "**********"
click at [470, 7] on icon "Close pop-in" at bounding box center [471, 9] width 8 height 8
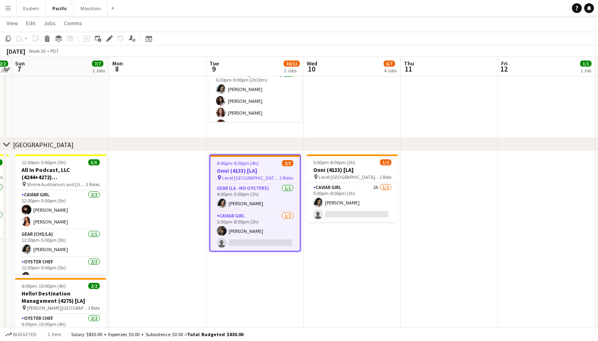
click at [249, 183] on app-job-card "4:00pm-8:00pm (4h) 2/3 Onni (4133) [LA] pin Level Los Angeles - Downtown South …" at bounding box center [254, 202] width 91 height 97
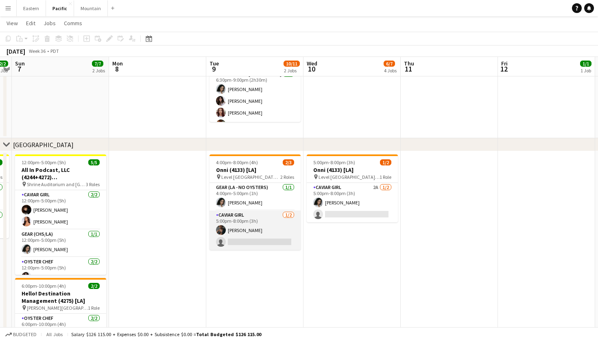
click at [254, 236] on app-card-role "Caviar Girl 1/2 5:00pm-8:00pm (3h) Amber Shields single-neutral-actions" at bounding box center [254, 230] width 91 height 39
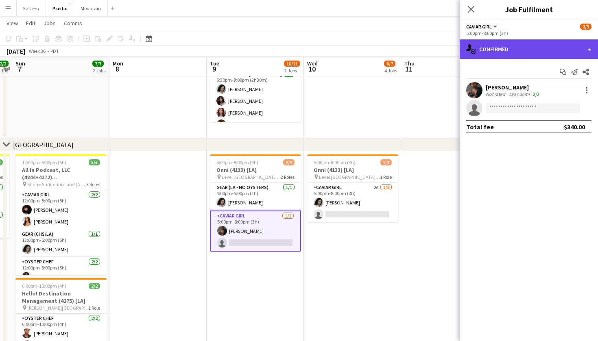
click at [517, 48] on div "single-neutral-actions-check-2 Confirmed" at bounding box center [528, 49] width 138 height 20
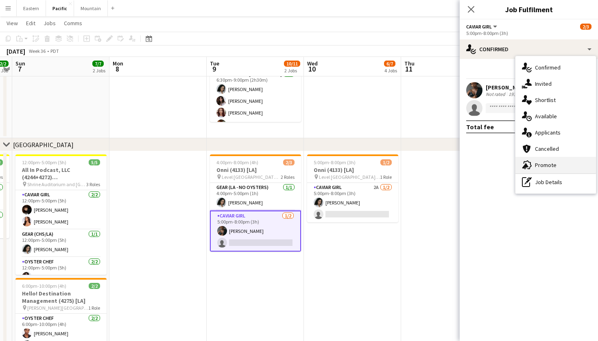
click at [540, 166] on div "advertising-megaphone Promote" at bounding box center [555, 165] width 80 height 16
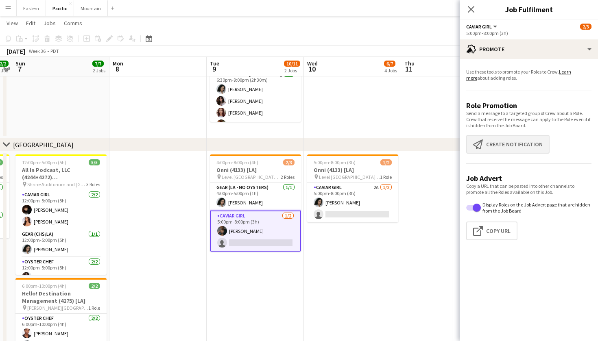
click at [511, 139] on button "Create notification Create notification" at bounding box center [507, 144] width 83 height 19
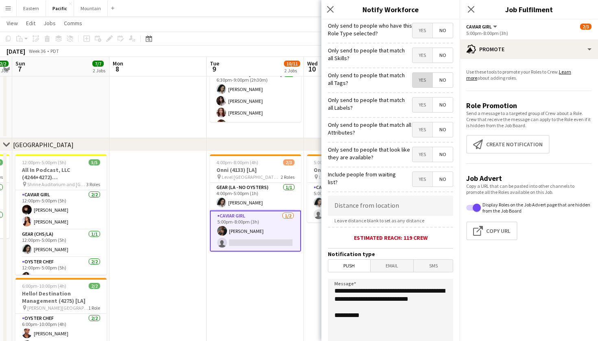
click at [420, 84] on span "Yes" at bounding box center [422, 80] width 20 height 15
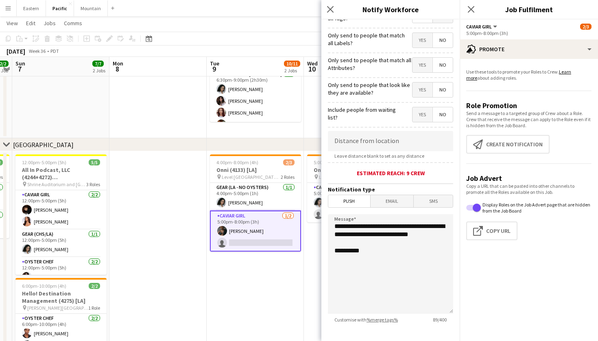
scroll to position [69, 0]
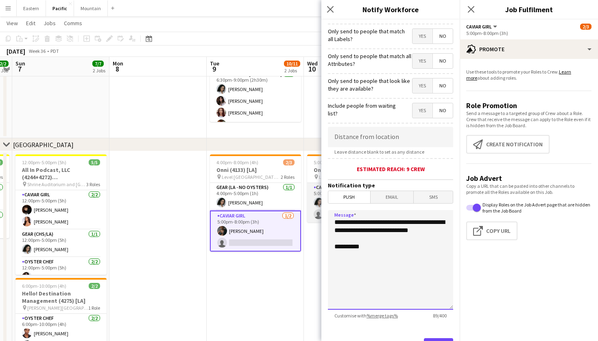
drag, startPoint x: 376, startPoint y: 242, endPoint x: 317, endPoint y: 198, distance: 72.9
paste textarea "**********"
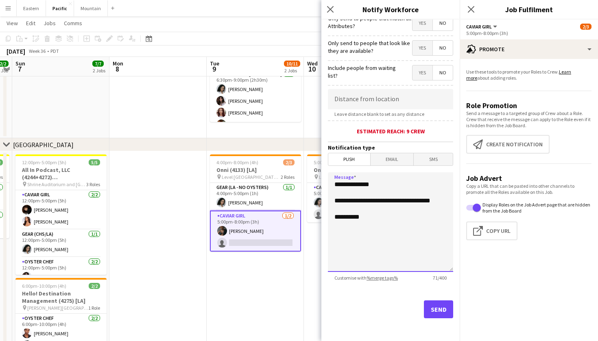
scroll to position [107, 0]
click at [378, 207] on textarea "**********" at bounding box center [390, 222] width 125 height 100
type textarea "**********"
click at [445, 316] on button "Send" at bounding box center [438, 309] width 29 height 18
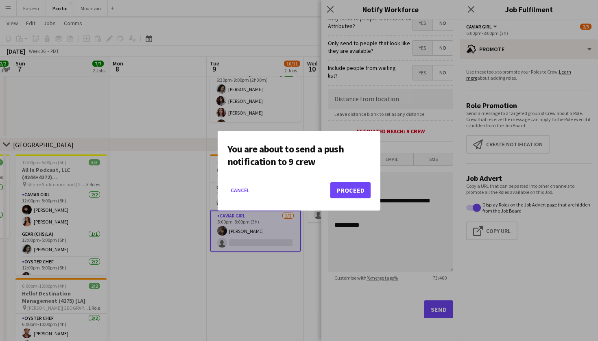
scroll to position [0, 0]
click at [348, 189] on button "Proceed" at bounding box center [350, 190] width 40 height 16
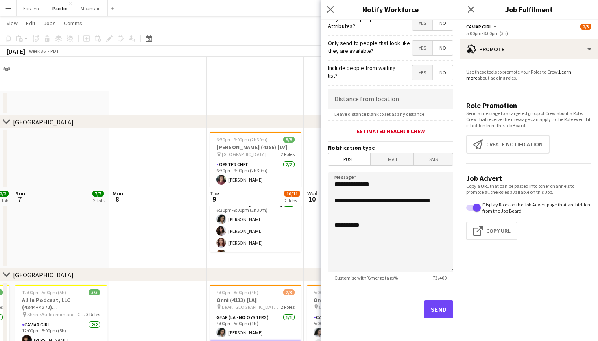
scroll to position [130, 0]
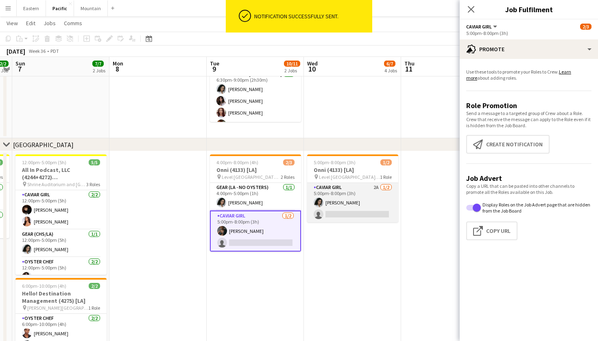
click at [382, 191] on app-card-role "Caviar Girl 2A 1/2 5:00pm-8:00pm (3h) Natalie Reynafarje single-neutral-actions" at bounding box center [352, 202] width 91 height 39
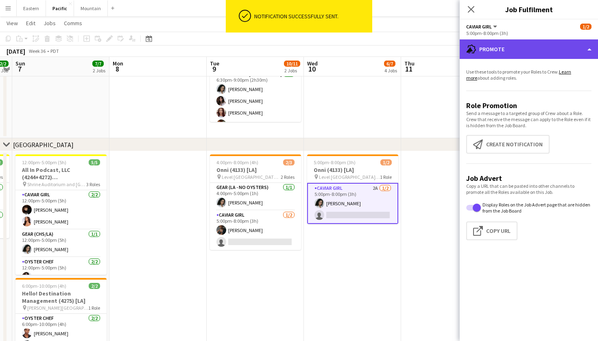
click at [533, 44] on div "advertising-megaphone Promote" at bounding box center [528, 49] width 138 height 20
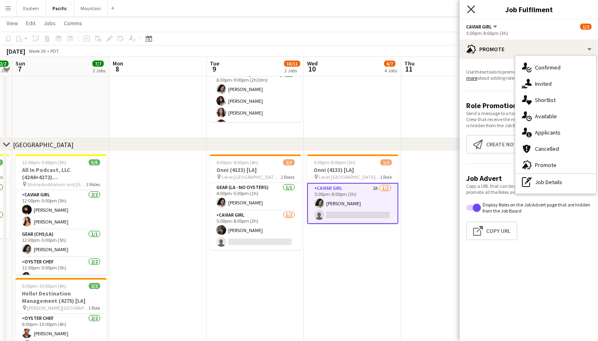
click at [469, 11] on icon at bounding box center [471, 9] width 8 height 8
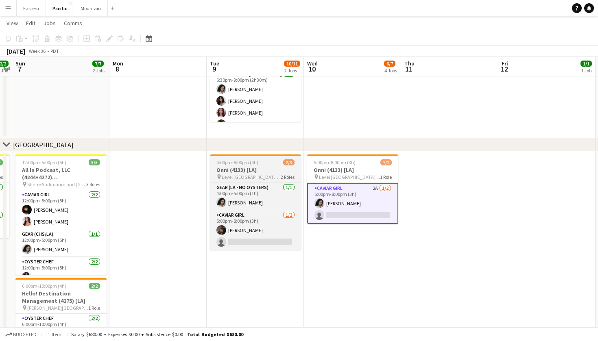
click at [260, 174] on span "Level [GEOGRAPHIC_DATA] - [GEOGRAPHIC_DATA]" at bounding box center [251, 177] width 59 height 6
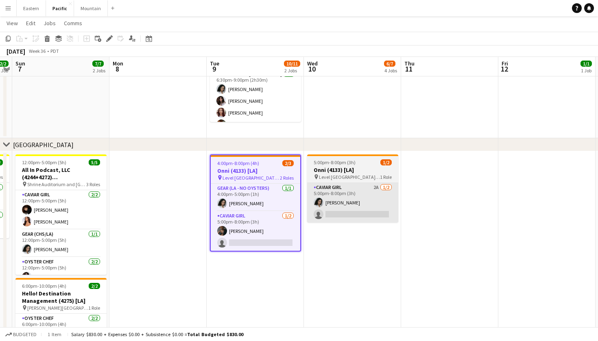
click at [354, 189] on app-card-role "Caviar Girl 2A 1/2 5:00pm-8:00pm (3h) Natalie Reynafarje single-neutral-actions" at bounding box center [352, 202] width 91 height 39
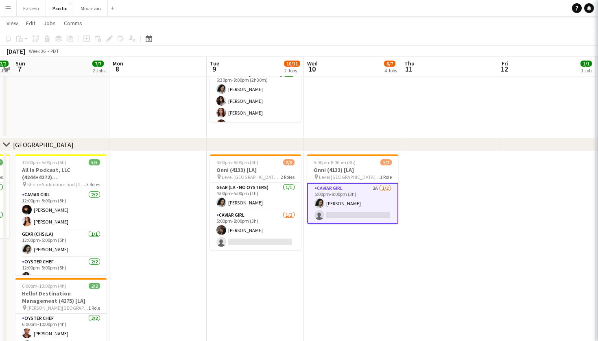
scroll to position [0, 279]
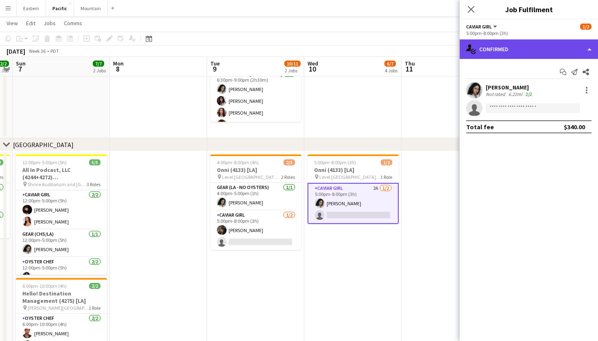
click at [543, 51] on div "single-neutral-actions-check-2 Confirmed" at bounding box center [528, 49] width 138 height 20
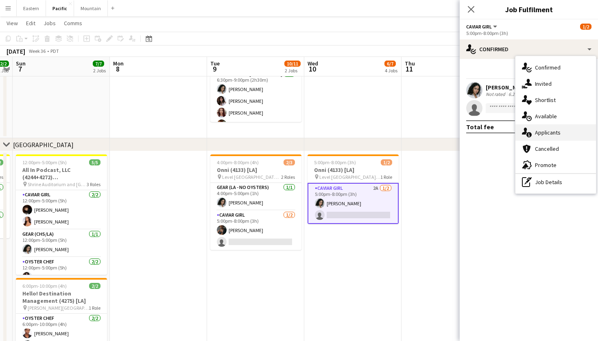
click at [559, 130] on div "single-neutral-actions-information Applicants" at bounding box center [555, 132] width 80 height 16
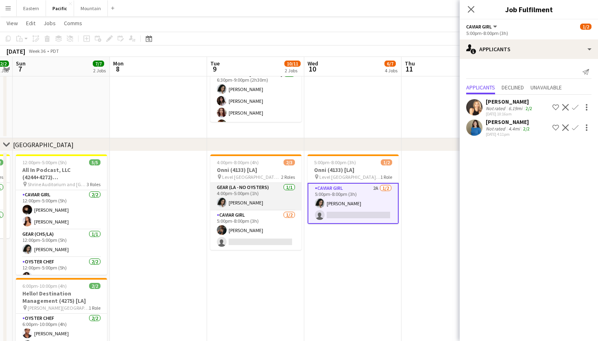
click at [289, 209] on app-card-role "Gear (LA - NO oysters) [DATE] 4:00pm-5:00pm (1h) [PERSON_NAME]" at bounding box center [255, 197] width 91 height 28
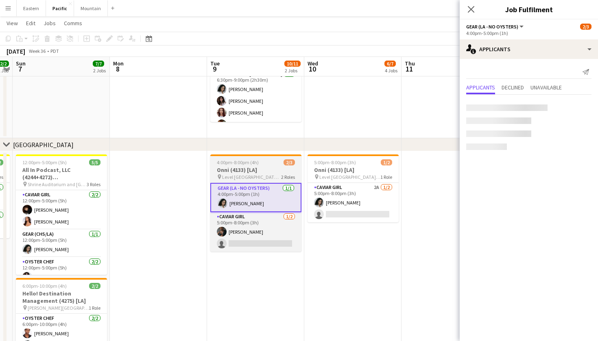
click at [286, 172] on h3 "Onni (4133) [LA]" at bounding box center [255, 169] width 91 height 7
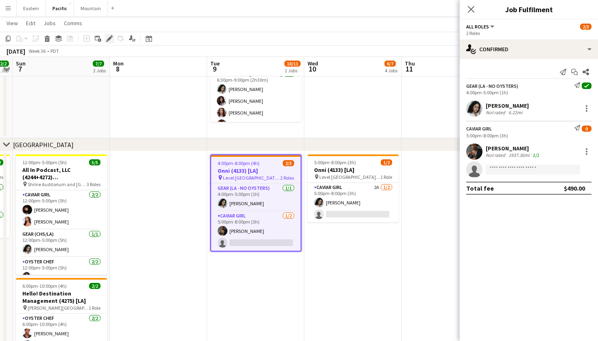
click at [108, 35] on div "Edit" at bounding box center [109, 39] width 10 height 10
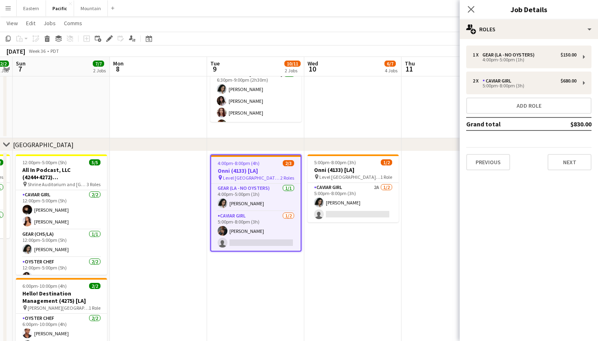
click at [553, 43] on div "1 x Gear (LA - NO oysters) $150.00 4:00pm-5:00pm (1h) 2 x Caviar Girl $680.00 5…" at bounding box center [528, 108] width 138 height 138
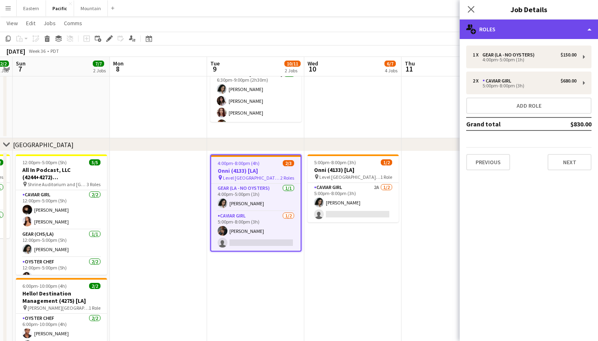
click at [565, 35] on div "multiple-users-add Roles" at bounding box center [528, 30] width 138 height 20
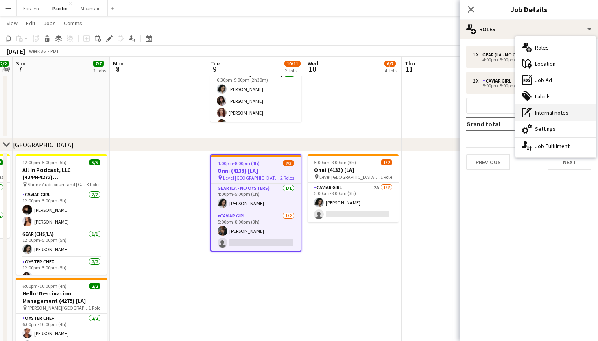
click at [564, 115] on div "pen-write Internal notes" at bounding box center [555, 112] width 80 height 16
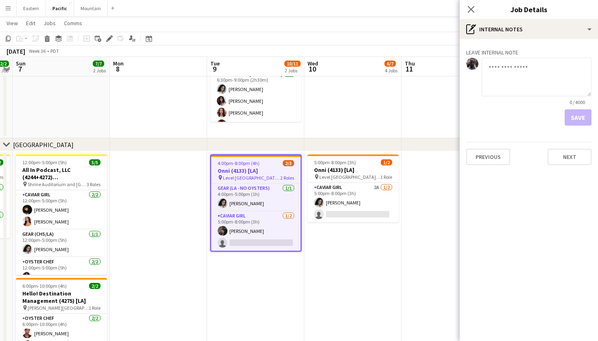
click at [519, 80] on textarea at bounding box center [536, 77] width 110 height 39
type textarea "*"
type textarea "**********"
click at [576, 120] on button "Save" at bounding box center [577, 117] width 27 height 16
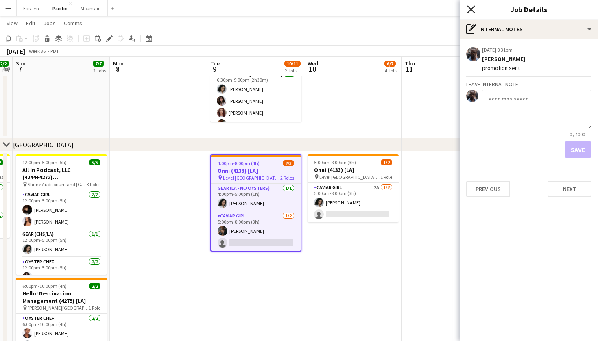
click at [470, 9] on icon at bounding box center [471, 9] width 8 height 8
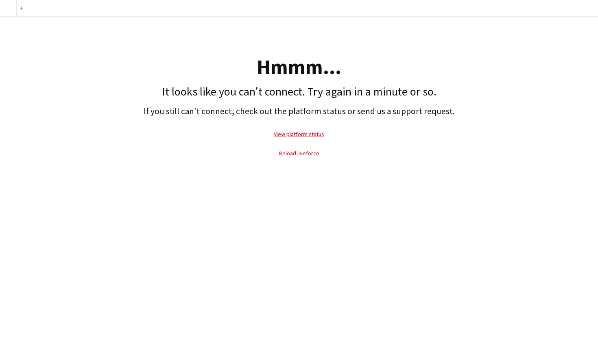
click at [311, 153] on link "Reload liveforce" at bounding box center [299, 153] width 40 height 7
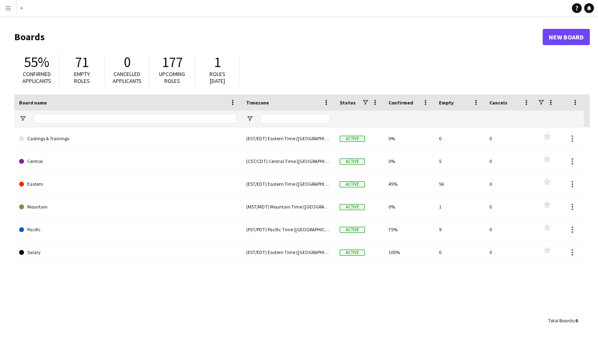
click at [7, 4] on button "Menu" at bounding box center [8, 8] width 16 height 16
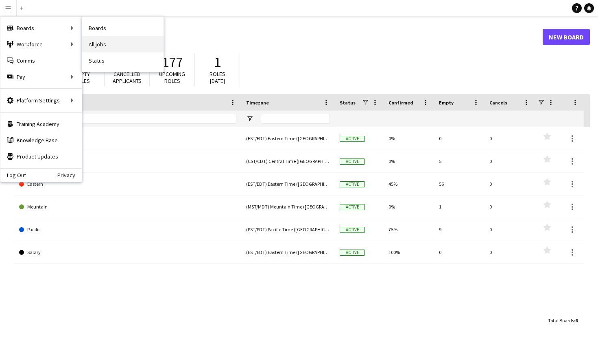
click at [102, 40] on link "All jobs" at bounding box center [122, 44] width 81 height 16
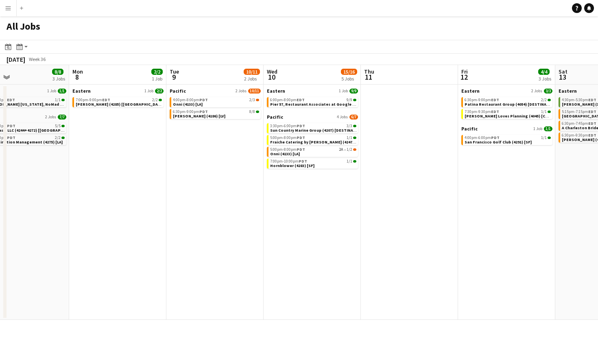
scroll to position [0, 221]
click at [242, 101] on div "4:00pm-8:00pm PDT 2/3" at bounding box center [217, 100] width 86 height 4
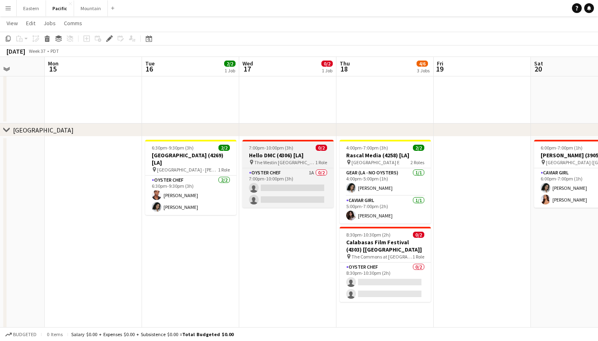
scroll to position [0, 250]
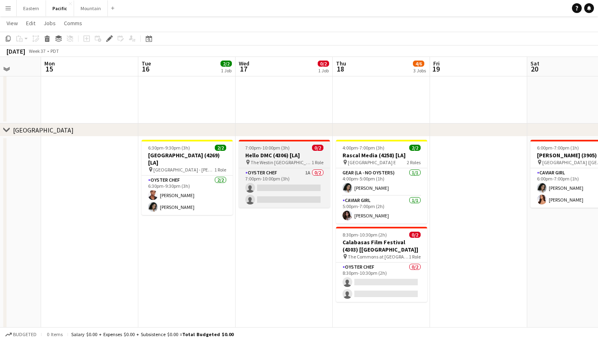
click at [296, 152] on h3 "Hello DMC (4306) [LA]" at bounding box center [284, 155] width 91 height 7
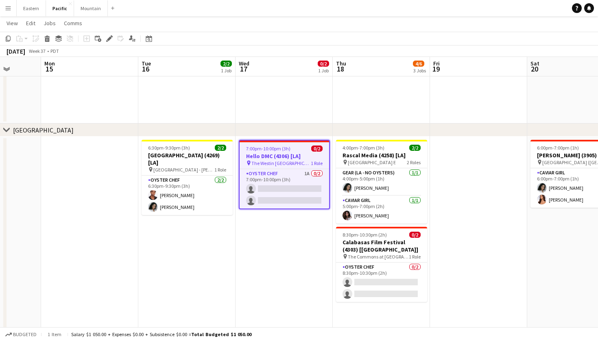
click at [297, 149] on div "7:00pm-10:00pm (3h) 0/2" at bounding box center [283, 149] width 89 height 6
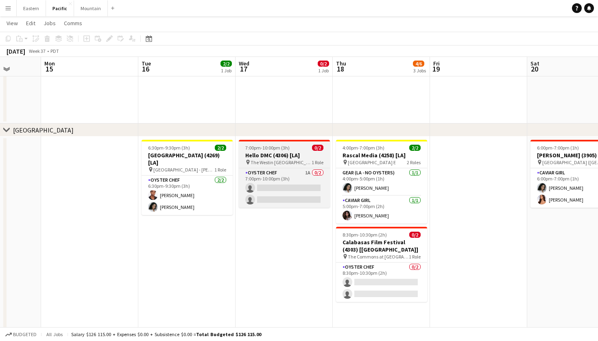
click at [312, 150] on div "0/2" at bounding box center [317, 148] width 11 height 6
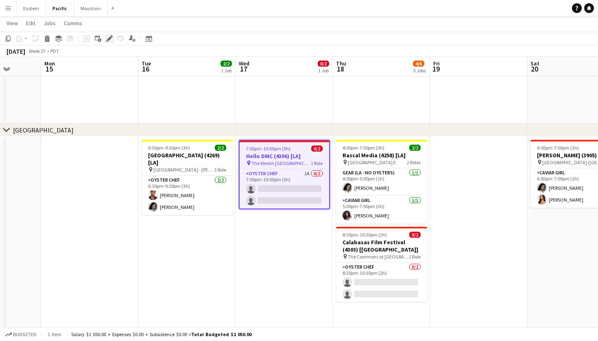
click at [111, 40] on icon "Edit" at bounding box center [109, 38] width 7 height 7
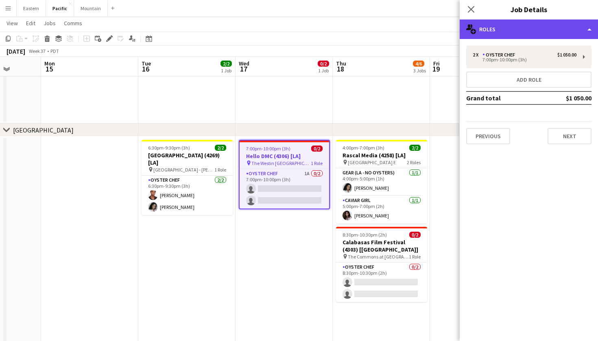
click at [540, 28] on div "multiple-users-add Roles" at bounding box center [528, 30] width 138 height 20
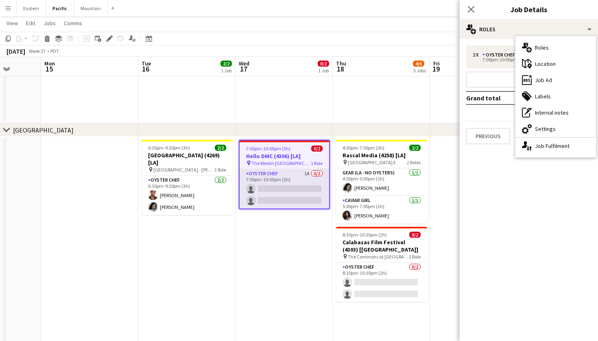
click at [312, 187] on app-card-role "Oyster Chef 1A 0/2 7:00pm-10:00pm (3h) single-neutral-actions single-neutral-ac…" at bounding box center [283, 188] width 89 height 39
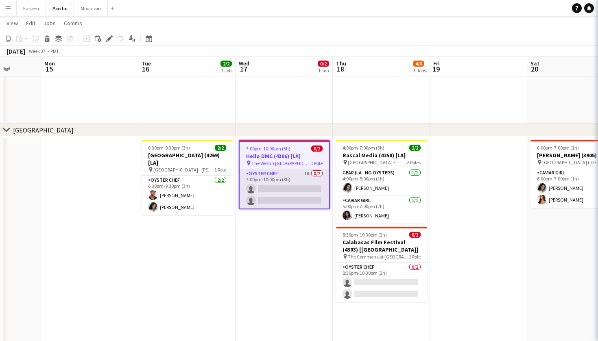
scroll to position [0, 251]
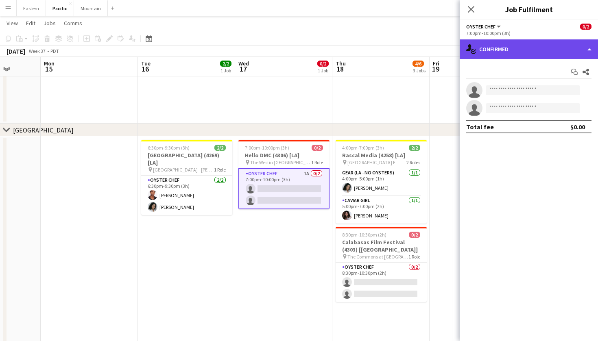
click at [522, 42] on div "single-neutral-actions-check-2 Confirmed" at bounding box center [528, 49] width 138 height 20
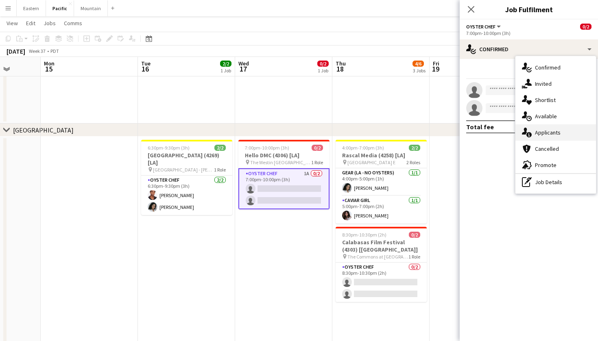
click at [535, 131] on div "single-neutral-actions-information Applicants" at bounding box center [555, 132] width 80 height 16
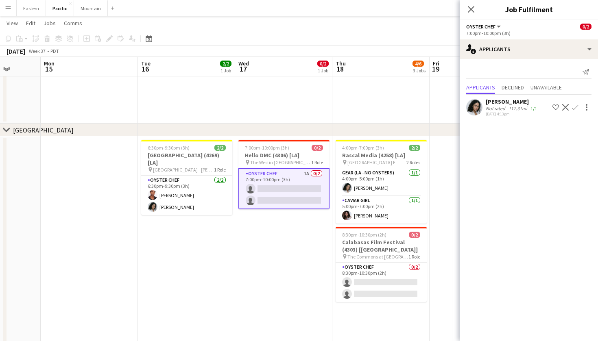
click at [574, 104] on app-icon "Confirm" at bounding box center [575, 107] width 7 height 7
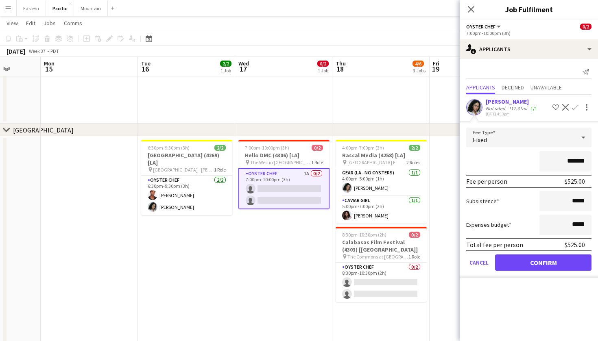
click at [535, 265] on button "Confirm" at bounding box center [543, 262] width 96 height 16
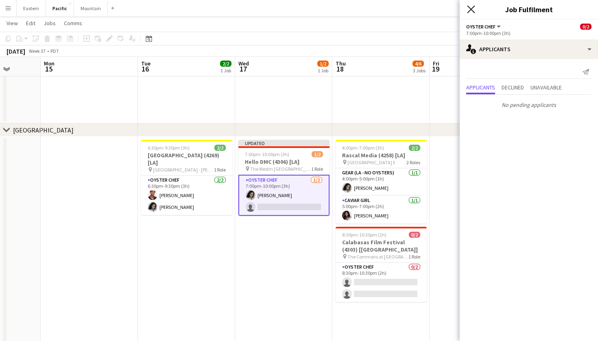
click at [471, 7] on icon "Close pop-in" at bounding box center [471, 9] width 8 height 8
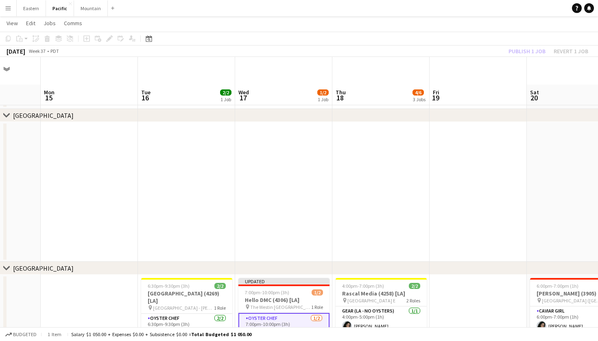
scroll to position [133, 0]
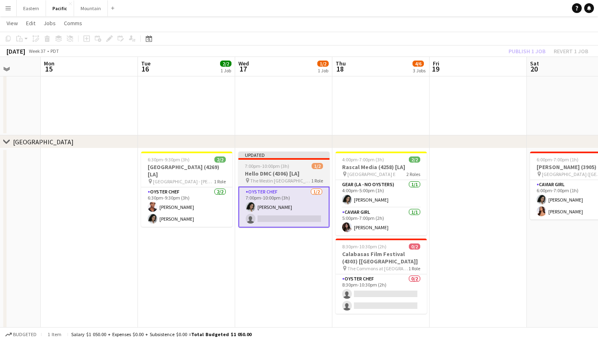
click at [306, 171] on h3 "Hello DMC (4306) [LA]" at bounding box center [283, 173] width 91 height 7
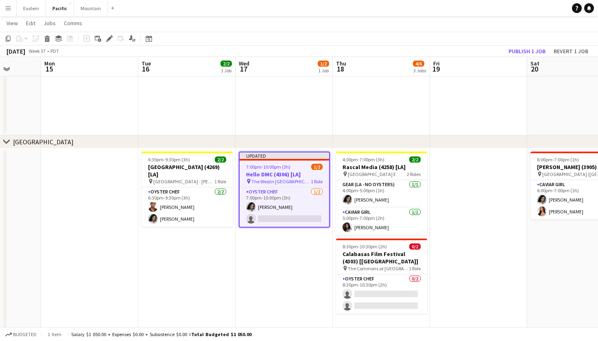
click at [304, 167] on div "7:00pm-10:00pm (3h) 1/2" at bounding box center [283, 167] width 89 height 6
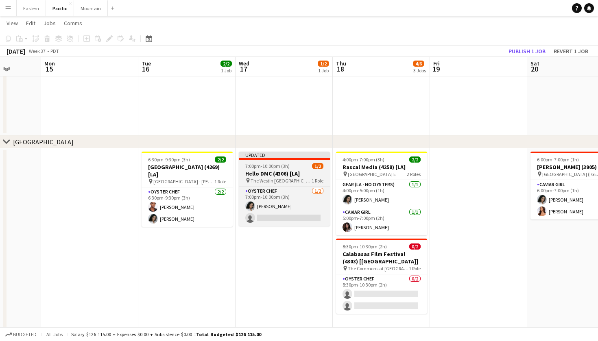
click at [303, 176] on h3 "Hello DMC (4306) [LA]" at bounding box center [284, 173] width 91 height 7
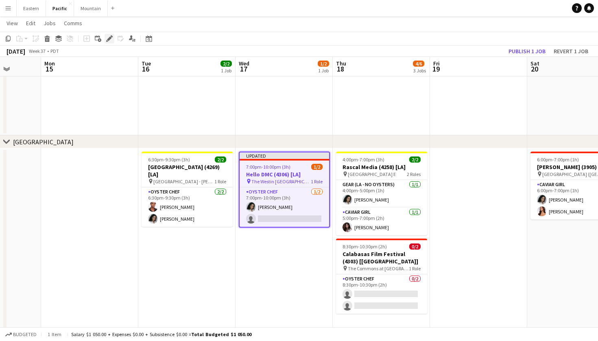
click at [109, 36] on icon "Edit" at bounding box center [109, 38] width 7 height 7
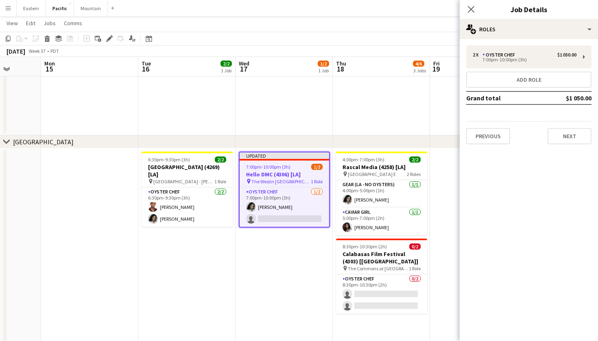
click at [553, 18] on div "Close pop-in Job Details" at bounding box center [528, 10] width 138 height 20
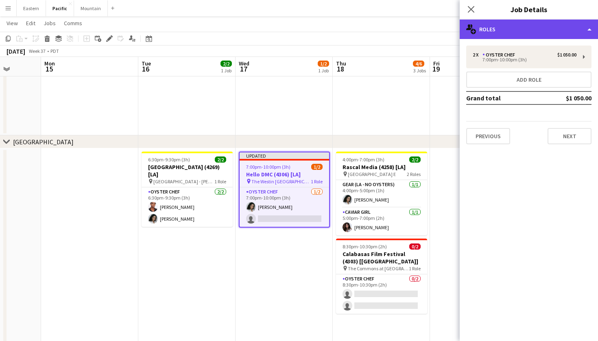
click at [545, 28] on div "multiple-users-add Roles" at bounding box center [528, 30] width 138 height 20
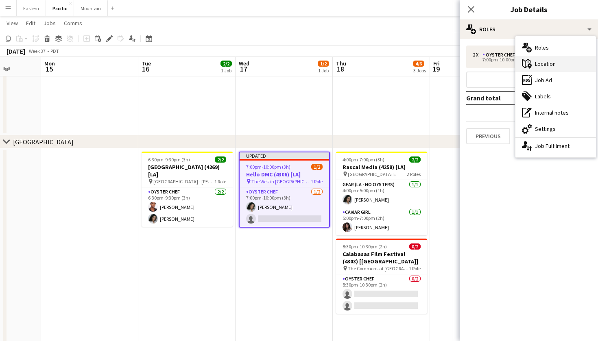
click at [545, 69] on div "maps-pin-1 Location" at bounding box center [555, 64] width 80 height 16
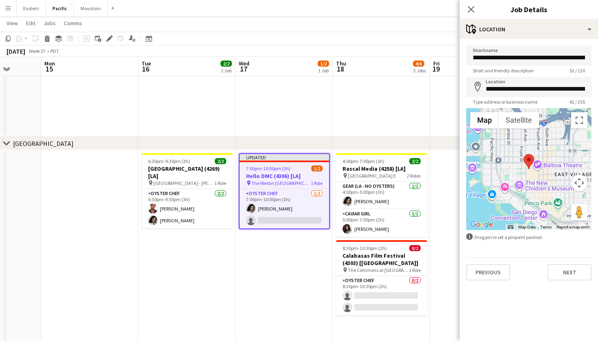
scroll to position [131, 0]
click at [465, 11] on app-icon "Close pop-in" at bounding box center [471, 10] width 12 height 12
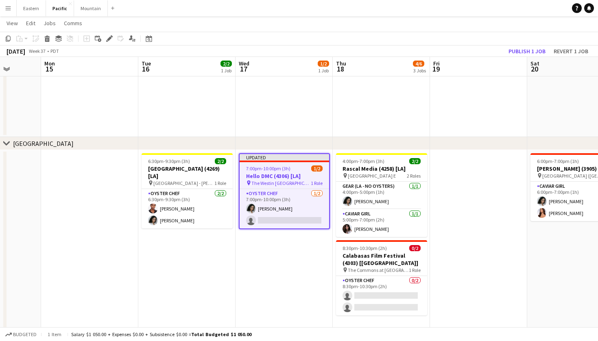
click at [309, 170] on div "7:00pm-10:00pm (3h) 1/2" at bounding box center [283, 168] width 89 height 6
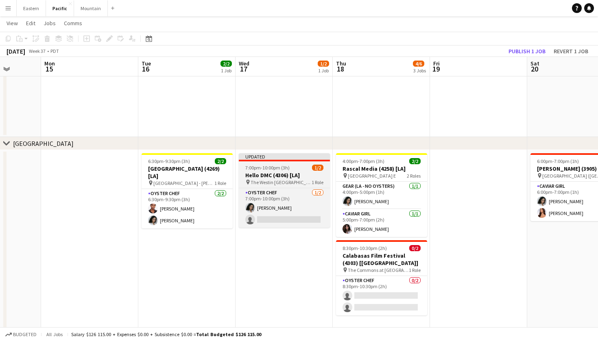
click at [309, 170] on div "7:00pm-10:00pm (3h) 1/2" at bounding box center [284, 168] width 91 height 6
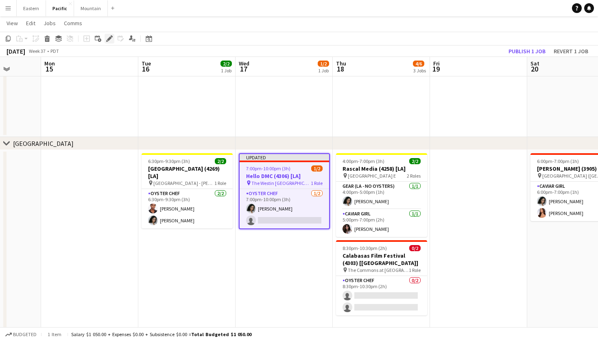
click at [111, 39] on icon "Edit" at bounding box center [109, 38] width 7 height 7
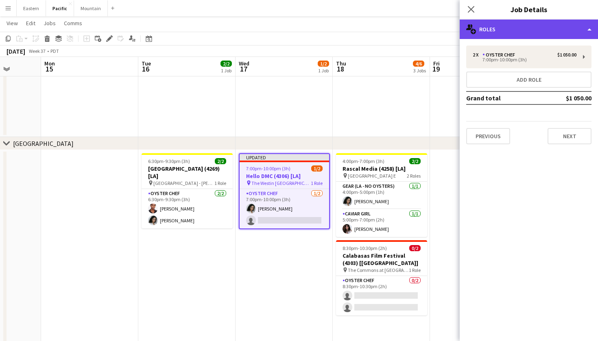
click at [563, 34] on div "multiple-users-add Roles" at bounding box center [528, 30] width 138 height 20
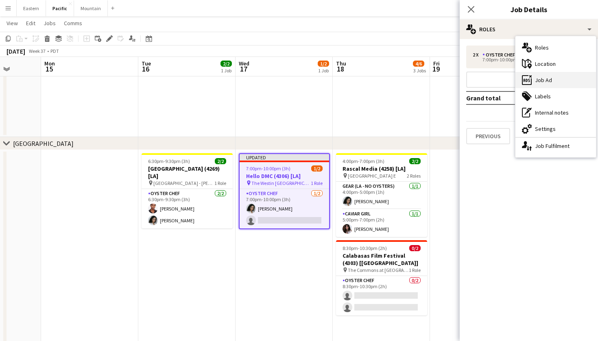
click at [553, 79] on div "ads-window Job Ad" at bounding box center [555, 80] width 80 height 16
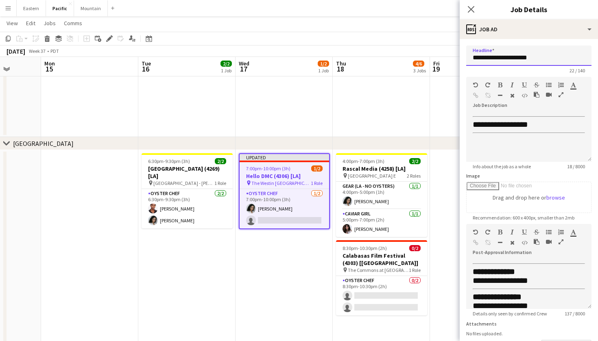
drag, startPoint x: 548, startPoint y: 57, endPoint x: 463, endPoint y: 56, distance: 85.4
click at [463, 56] on form "**********" at bounding box center [528, 221] width 138 height 350
click at [472, 13] on icon "Close pop-in" at bounding box center [471, 9] width 8 height 8
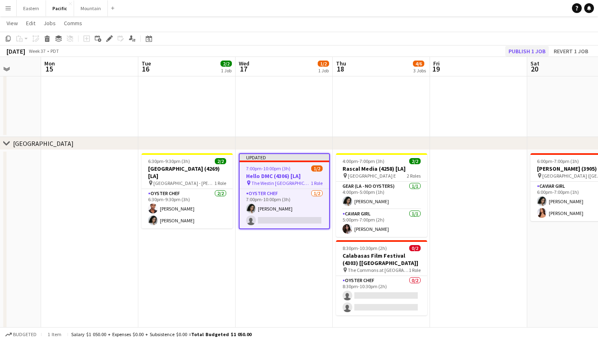
click at [534, 50] on button "Publish 1 job" at bounding box center [527, 51] width 44 height 11
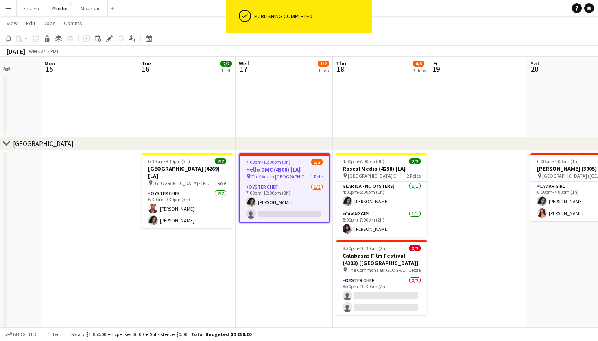
click at [292, 178] on span "The Westin [GEOGRAPHIC_DATA] ([GEOGRAPHIC_DATA], [GEOGRAPHIC_DATA])" at bounding box center [280, 177] width 59 height 6
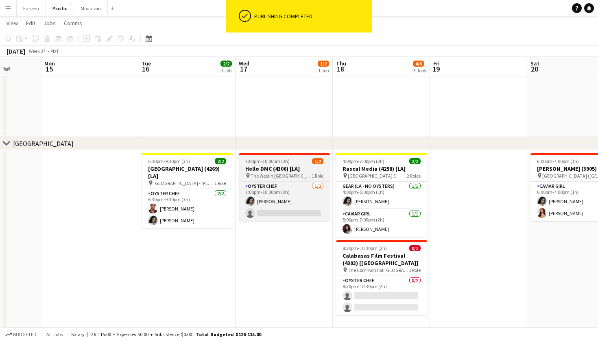
click at [292, 178] on span "The Westin [GEOGRAPHIC_DATA] ([GEOGRAPHIC_DATA], [GEOGRAPHIC_DATA])" at bounding box center [280, 176] width 61 height 6
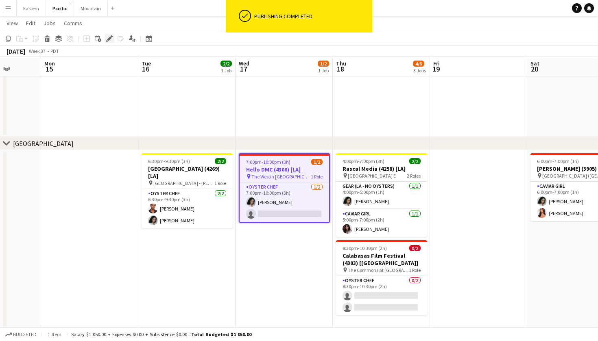
click at [109, 37] on icon "Edit" at bounding box center [109, 38] width 7 height 7
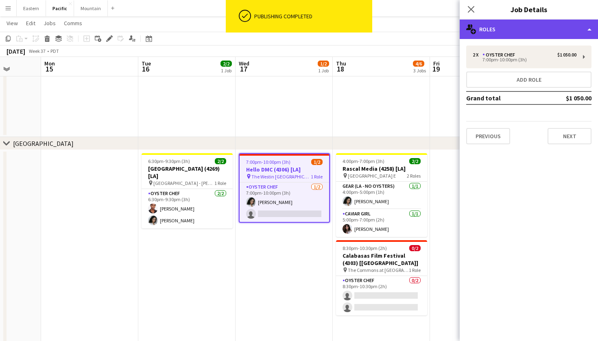
click at [586, 22] on div "multiple-users-add Roles" at bounding box center [528, 30] width 138 height 20
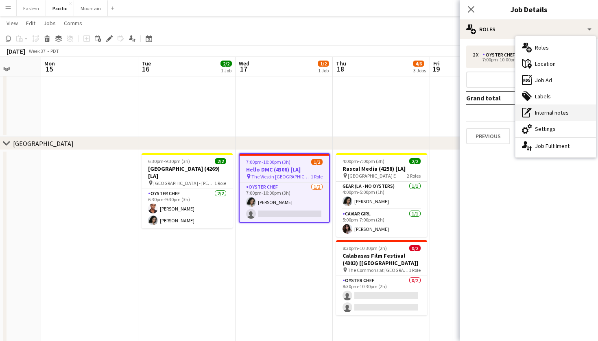
click at [566, 117] on div "pen-write Internal notes" at bounding box center [555, 112] width 80 height 16
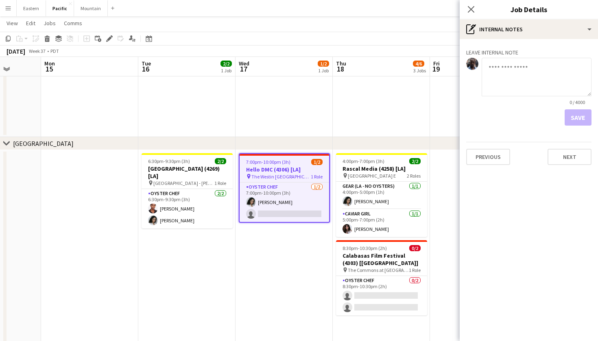
click at [566, 117] on mat-expansion-panel "pen-write Internal notes Leave internal note 0 / 4000 Save Previous Next" at bounding box center [528, 190] width 138 height 302
click at [506, 68] on textarea at bounding box center [536, 77] width 110 height 39
type textarea "**********"
click at [579, 123] on button "Save" at bounding box center [577, 117] width 27 height 16
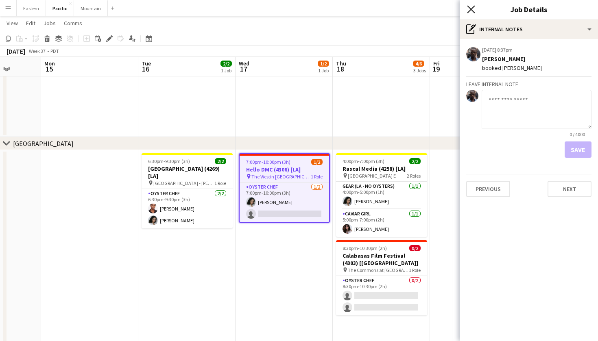
click at [470, 8] on icon at bounding box center [471, 9] width 8 height 8
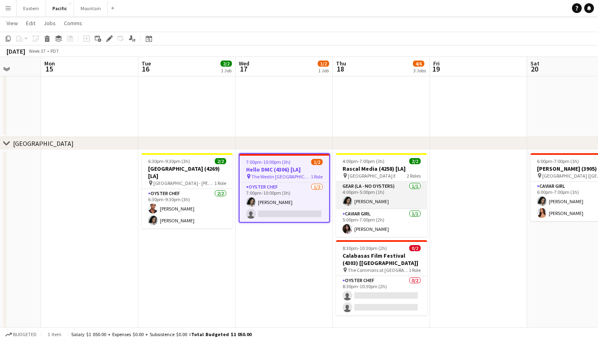
click at [360, 196] on app-card-role "Gear (LA - NO oysters) [DATE] 4:00pm-5:00pm (1h) [PERSON_NAME]" at bounding box center [381, 196] width 91 height 28
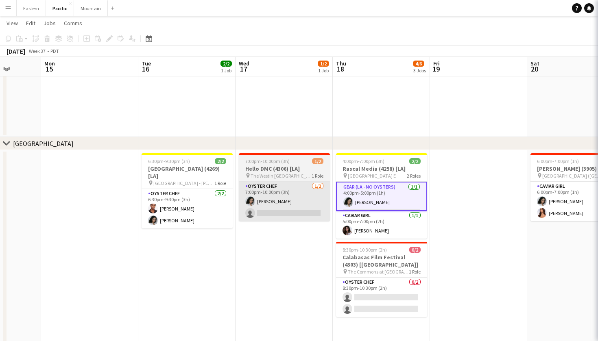
click at [313, 203] on app-card-role "Oyster Chef [DATE] 7:00pm-10:00pm (3h) [PERSON_NAME] single-neutral-actions" at bounding box center [284, 201] width 91 height 39
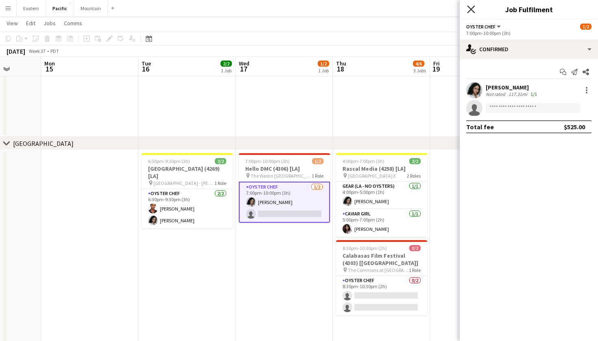
click at [472, 9] on icon at bounding box center [471, 9] width 8 height 8
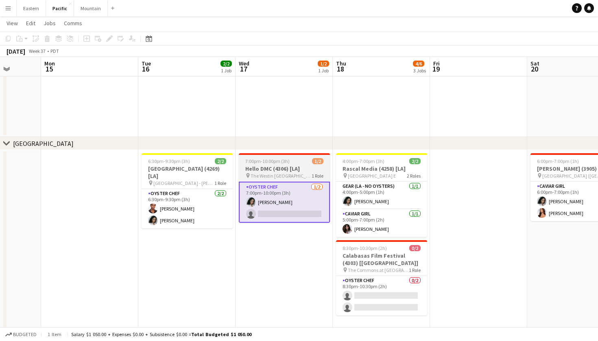
click at [262, 202] on app-card-role "Oyster Chef [DATE] 7:00pm-10:00pm (3h) [PERSON_NAME] single-neutral-actions" at bounding box center [284, 202] width 91 height 41
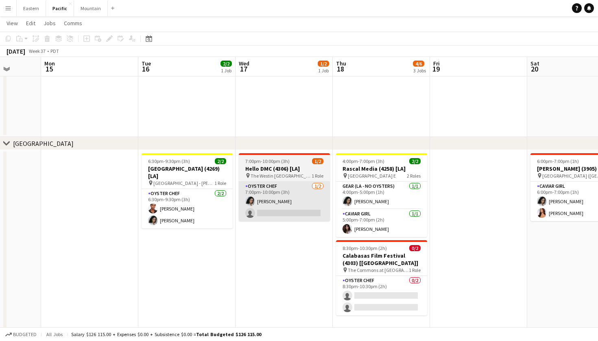
click at [287, 207] on app-card-role "Oyster Chef [DATE] 7:00pm-10:00pm (3h) [PERSON_NAME] single-neutral-actions" at bounding box center [284, 201] width 91 height 39
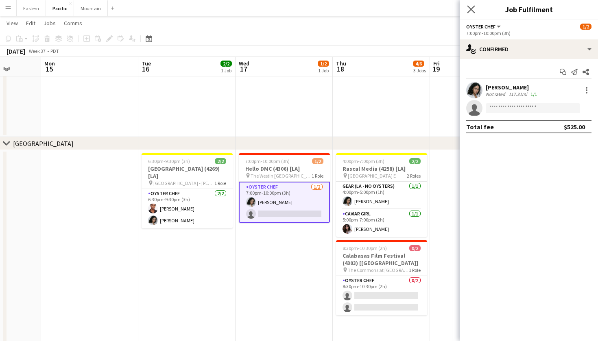
click at [471, 5] on app-icon "Close pop-in" at bounding box center [471, 10] width 12 height 12
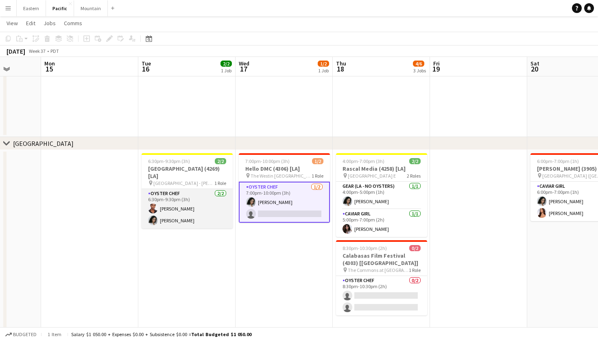
click at [180, 209] on app-card-role "Oyster Chef [DATE] 6:30pm-9:30pm (3h) [PERSON_NAME] [PERSON_NAME]" at bounding box center [186, 208] width 91 height 39
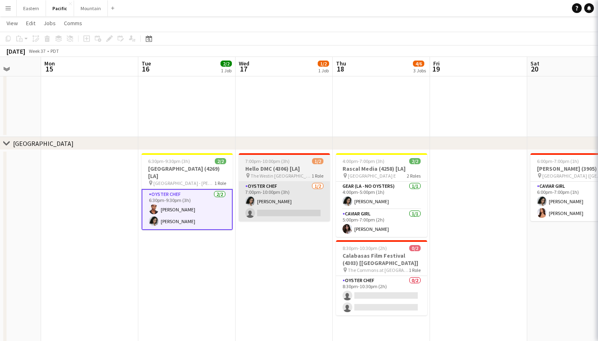
click at [269, 209] on app-card-role "Oyster Chef [DATE] 7:00pm-10:00pm (3h) [PERSON_NAME] single-neutral-actions" at bounding box center [284, 201] width 91 height 39
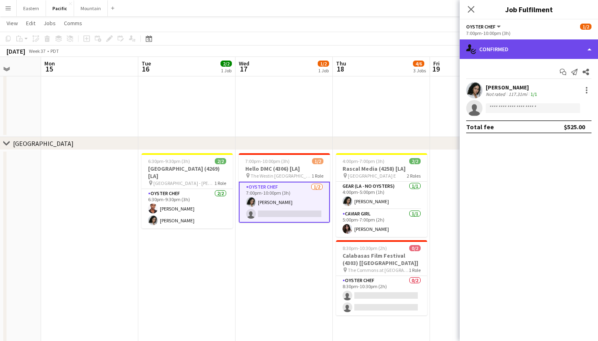
click at [500, 48] on div "single-neutral-actions-check-2 Confirmed" at bounding box center [528, 49] width 138 height 20
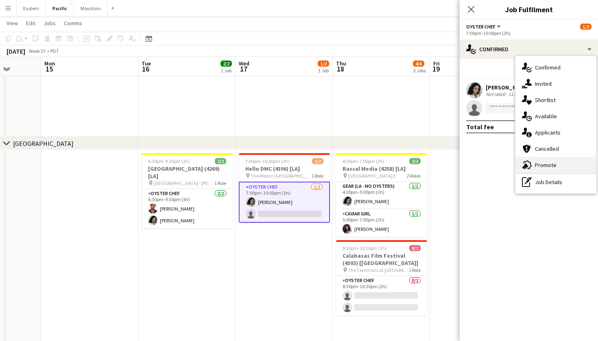
click at [563, 164] on div "advertising-megaphone Promote" at bounding box center [555, 165] width 80 height 16
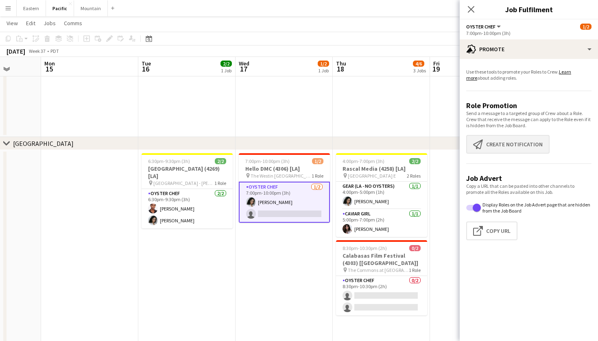
click at [513, 135] on button "Create notification Create notification" at bounding box center [507, 144] width 83 height 19
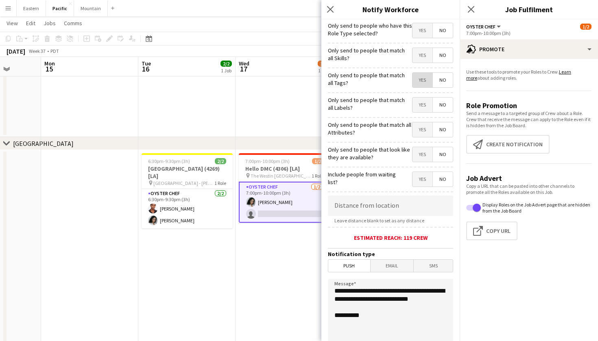
click at [422, 80] on span "Yes" at bounding box center [422, 80] width 20 height 15
drag, startPoint x: 378, startPoint y: 306, endPoint x: 319, endPoint y: 276, distance: 66.5
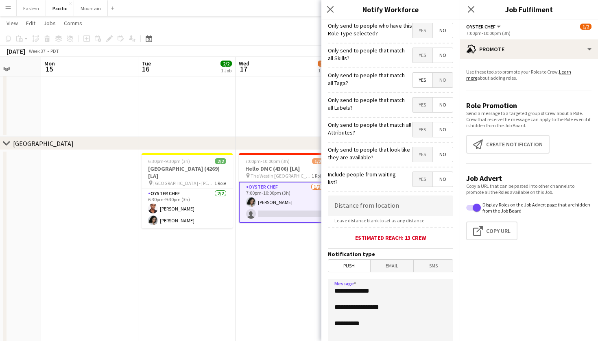
paste textarea "**********"
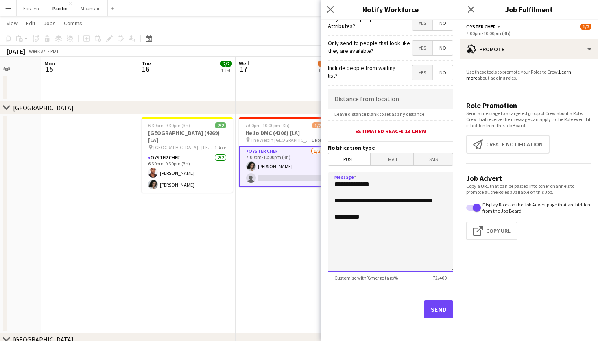
scroll to position [107, 0]
type textarea "**********"
click at [440, 308] on button "Send" at bounding box center [438, 309] width 29 height 18
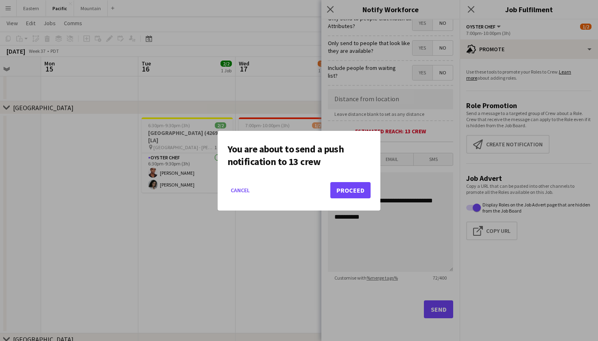
scroll to position [0, 0]
click at [351, 186] on button "Proceed" at bounding box center [350, 190] width 40 height 16
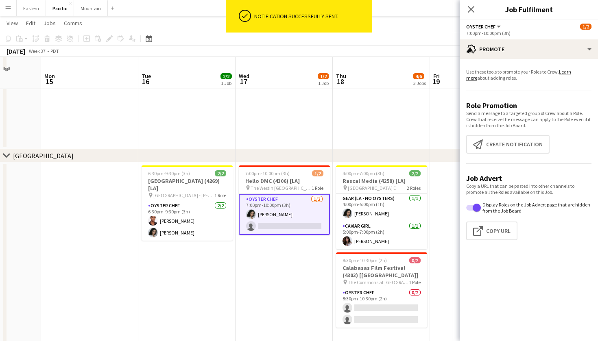
scroll to position [173, 0]
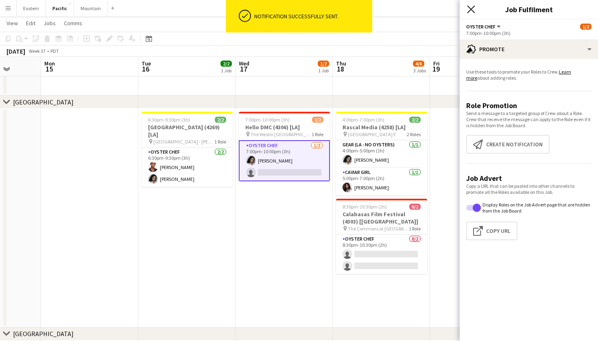
click at [473, 10] on icon "Close pop-in" at bounding box center [471, 9] width 8 height 8
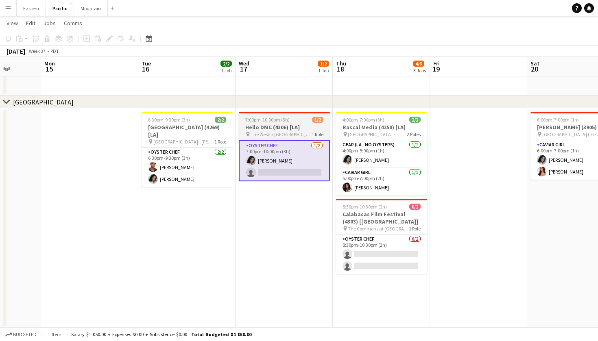
click at [300, 132] on span "The Westin [GEOGRAPHIC_DATA] ([GEOGRAPHIC_DATA], [GEOGRAPHIC_DATA])" at bounding box center [280, 134] width 61 height 6
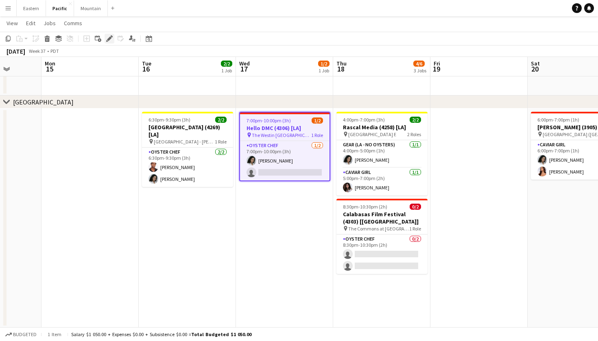
click at [110, 39] on icon at bounding box center [109, 39] width 4 height 4
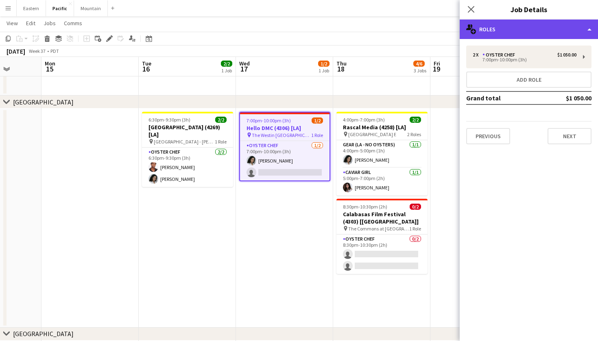
click at [550, 30] on div "multiple-users-add Roles" at bounding box center [528, 30] width 138 height 20
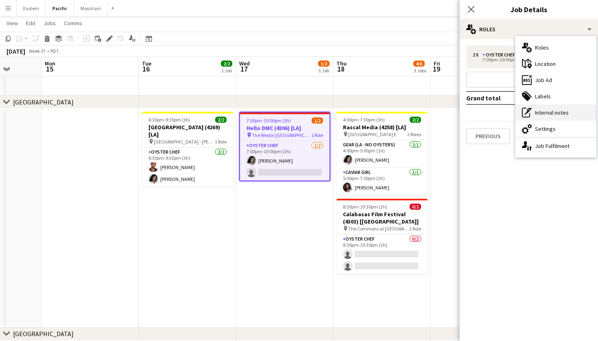
click at [572, 111] on div "pen-write Internal notes" at bounding box center [555, 112] width 80 height 16
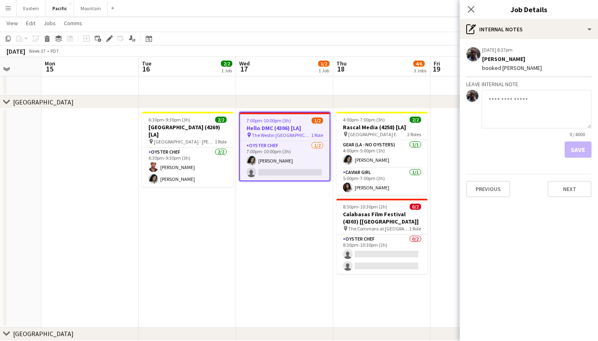
click at [526, 102] on textarea at bounding box center [536, 109] width 110 height 39
type textarea "**********"
click at [576, 148] on button "Save" at bounding box center [577, 149] width 27 height 16
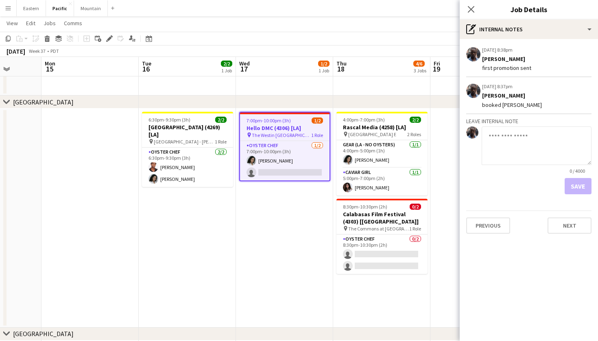
click at [468, 3] on div "Close pop-in" at bounding box center [470, 9] width 23 height 19
click at [472, 6] on icon "Close pop-in" at bounding box center [471, 9] width 8 height 8
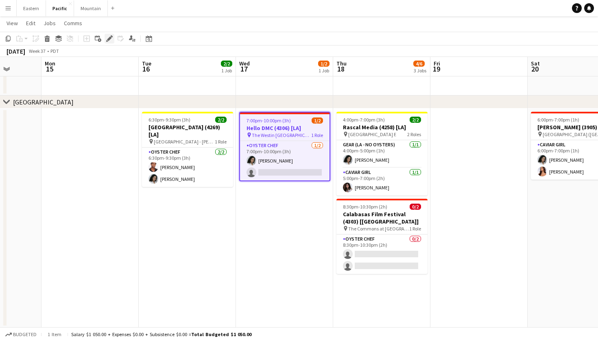
click at [110, 36] on icon "Edit" at bounding box center [109, 38] width 7 height 7
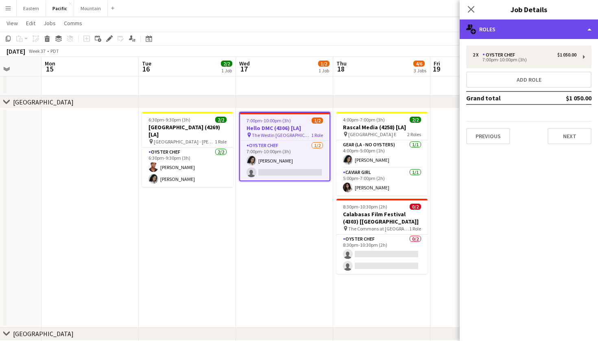
click at [583, 25] on div "multiple-users-add Roles" at bounding box center [528, 30] width 138 height 20
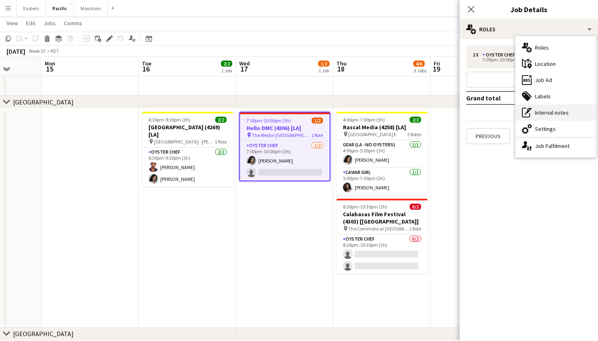
click at [574, 119] on div "pen-write Internal notes" at bounding box center [555, 112] width 80 height 16
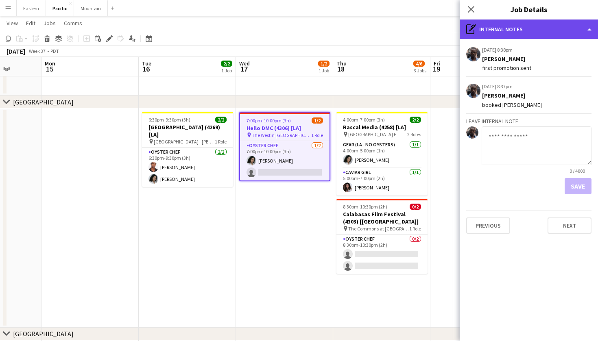
click at [526, 33] on div "pen-write Internal notes" at bounding box center [528, 30] width 138 height 20
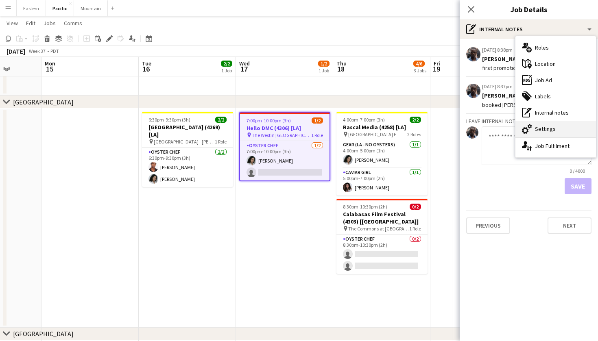
click at [544, 131] on div "cog-double-3 Settings" at bounding box center [555, 129] width 80 height 16
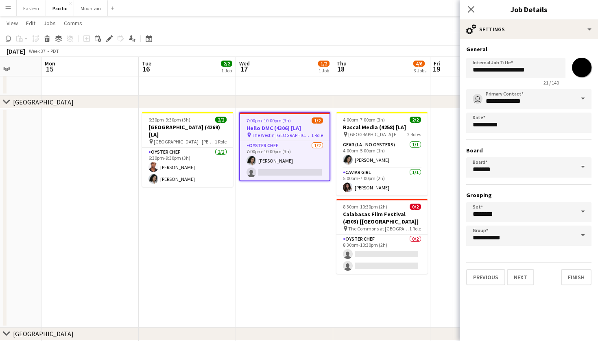
click at [572, 75] on input "*******" at bounding box center [581, 67] width 29 height 29
type input "*******"
click at [475, 19] on div "Close pop-in Job Details" at bounding box center [528, 10] width 138 height 20
click at [472, 12] on icon "Close pop-in" at bounding box center [471, 9] width 8 height 8
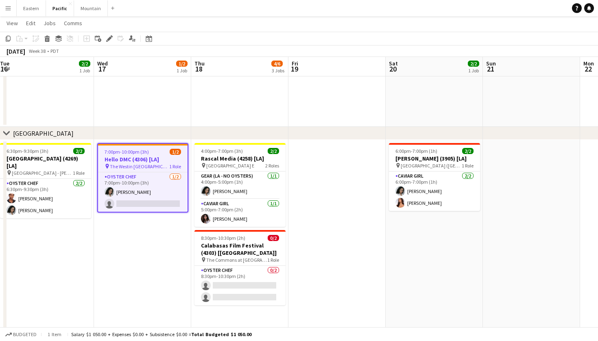
scroll to position [0, 397]
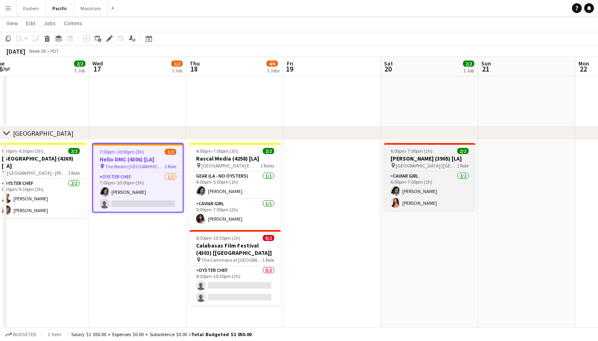
click at [421, 154] on app-job-card "6:00pm-7:00pm (1h) 2/2 [PERSON_NAME] (3905) [LA] pin [GEOGRAPHIC_DATA] ([GEOGRA…" at bounding box center [429, 177] width 91 height 68
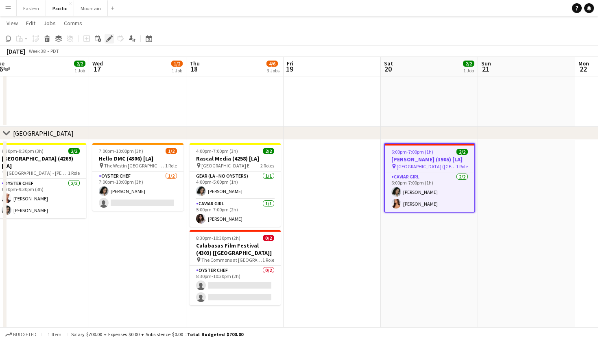
click at [109, 37] on icon "Edit" at bounding box center [109, 38] width 7 height 7
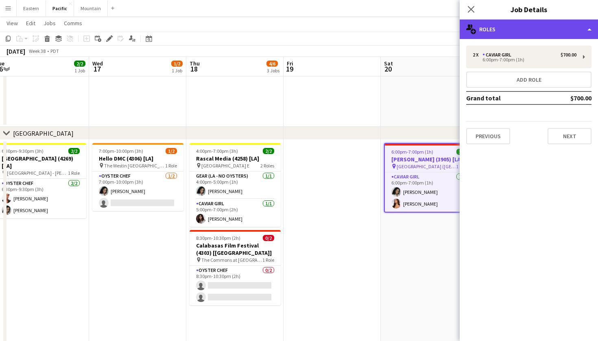
click at [574, 34] on div "multiple-users-add Roles" at bounding box center [528, 30] width 138 height 20
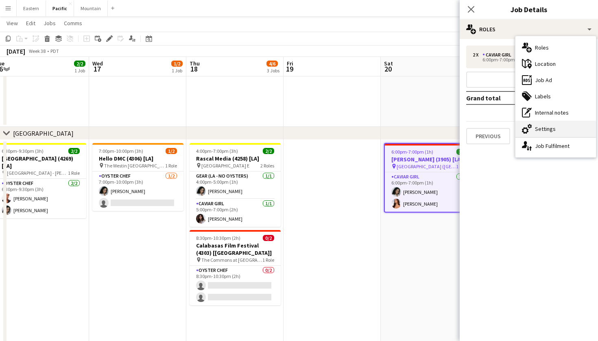
click at [565, 133] on div "cog-double-3 Settings" at bounding box center [555, 129] width 80 height 16
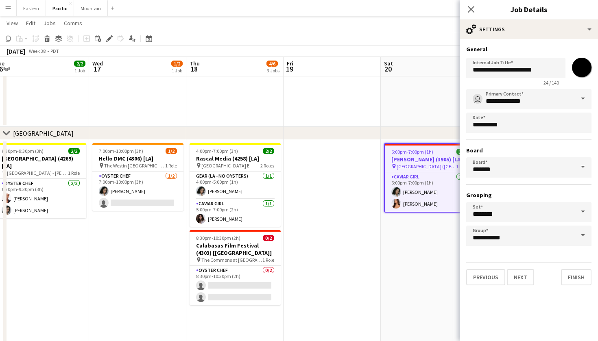
click at [570, 66] on div "**********" at bounding box center [528, 69] width 125 height 31
click at [574, 67] on input "*******" at bounding box center [581, 67] width 29 height 29
type input "*******"
click at [465, 6] on div "Close pop-in" at bounding box center [470, 9] width 23 height 19
click at [472, 7] on icon "Close pop-in" at bounding box center [471, 9] width 8 height 8
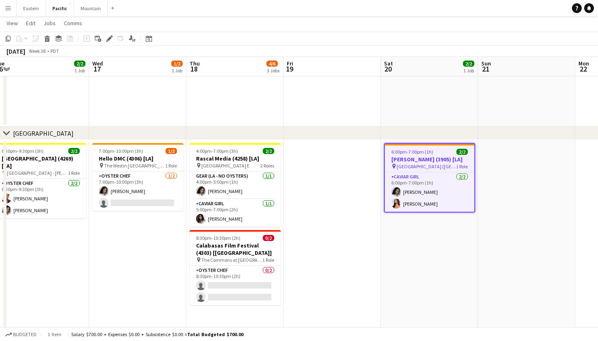
click at [354, 172] on app-date-cell at bounding box center [331, 249] width 97 height 219
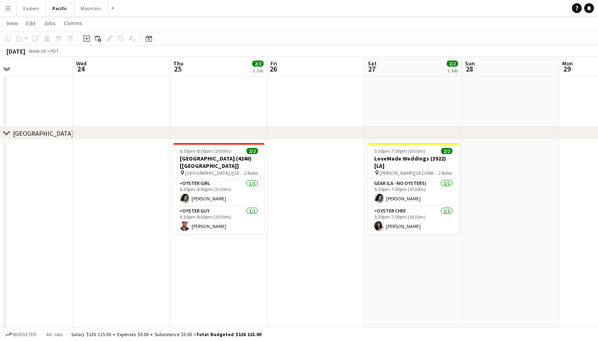
scroll to position [0, 226]
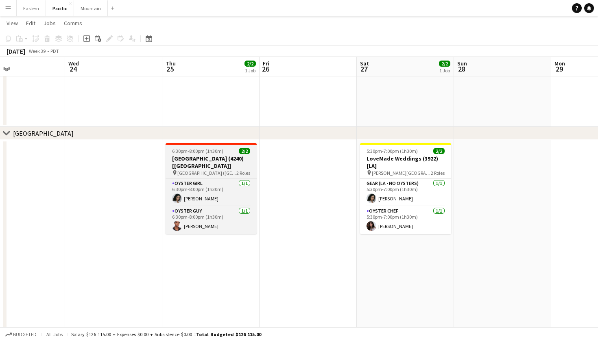
click at [229, 152] on div "6:30pm-8:00pm (1h30m) 2/2" at bounding box center [210, 151] width 91 height 6
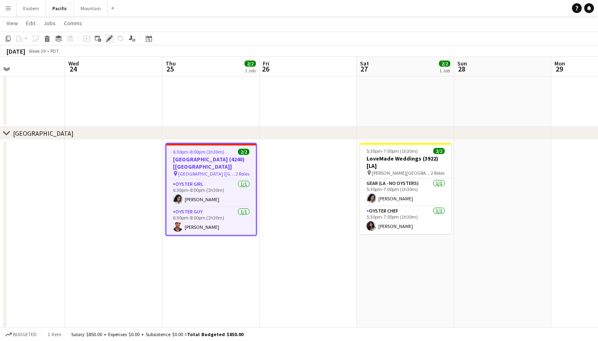
click at [112, 36] on icon "Edit" at bounding box center [109, 38] width 7 height 7
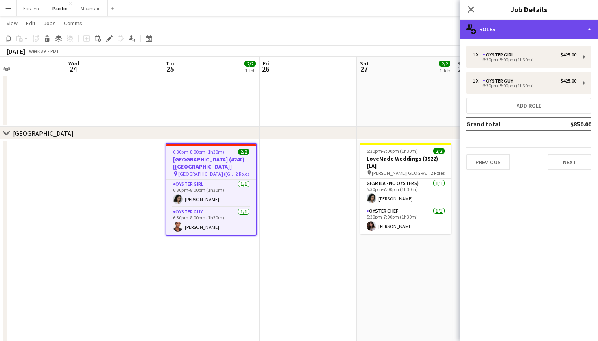
click at [544, 27] on div "multiple-users-add Roles" at bounding box center [528, 30] width 138 height 20
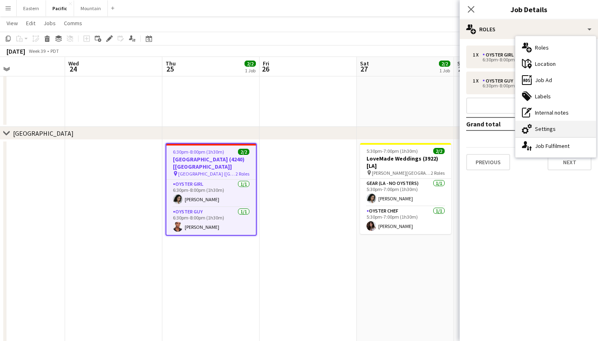
click at [550, 128] on div "cog-double-3 Settings" at bounding box center [555, 129] width 80 height 16
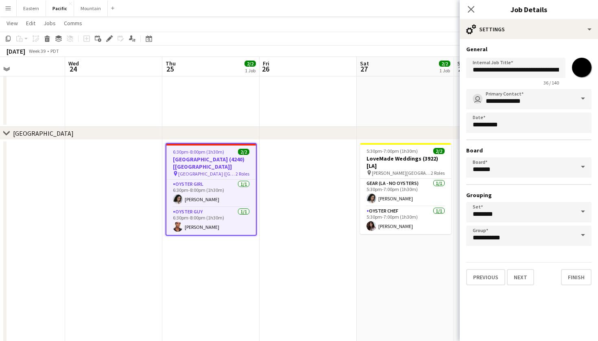
click at [583, 74] on input "*******" at bounding box center [581, 67] width 29 height 29
type input "*******"
click at [472, 2] on div "Close pop-in" at bounding box center [470, 9] width 23 height 19
click at [468, 6] on icon at bounding box center [471, 9] width 8 height 8
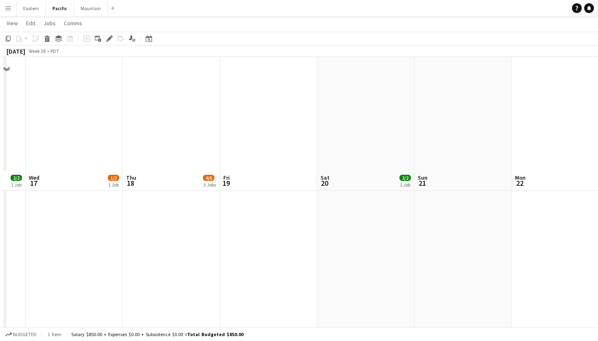
scroll to position [579, 0]
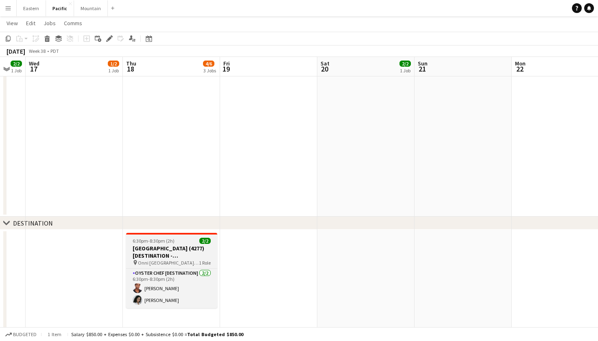
click at [189, 240] on div "6:30pm-8:30pm (2h) 2/2" at bounding box center [171, 241] width 91 height 6
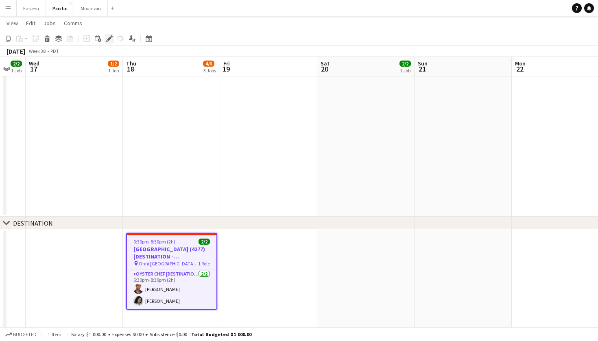
click at [109, 40] on icon at bounding box center [109, 39] width 4 height 4
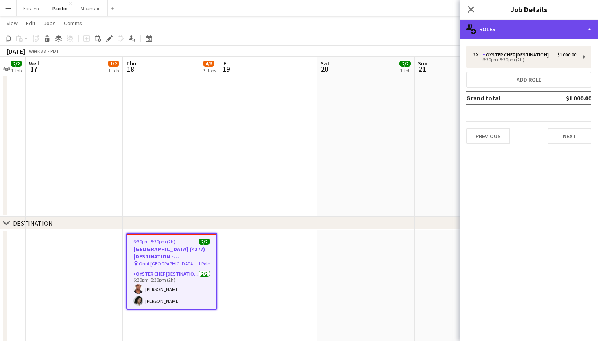
click at [557, 28] on div "multiple-users-add Roles" at bounding box center [528, 30] width 138 height 20
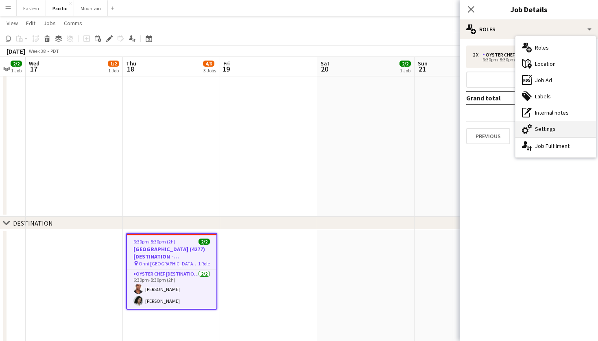
click at [555, 130] on div "cog-double-3 Settings" at bounding box center [555, 129] width 80 height 16
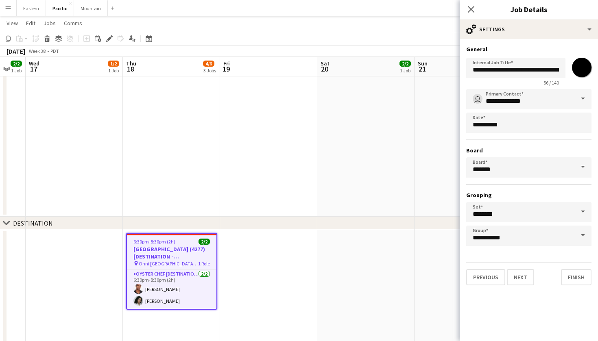
click at [588, 70] on input "*******" at bounding box center [581, 67] width 29 height 29
type input "*******"
click at [468, 8] on icon "Close pop-in" at bounding box center [471, 9] width 8 height 8
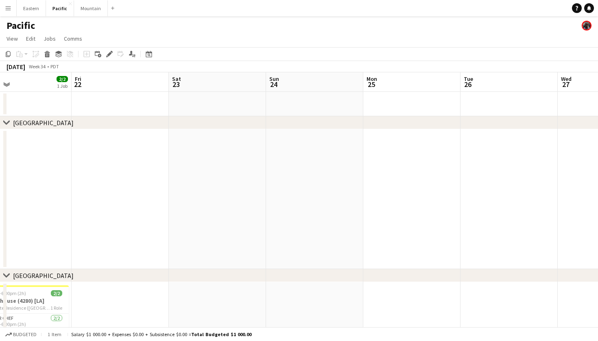
scroll to position [0, 0]
click at [30, 5] on button "Eastern Close" at bounding box center [31, 8] width 29 height 16
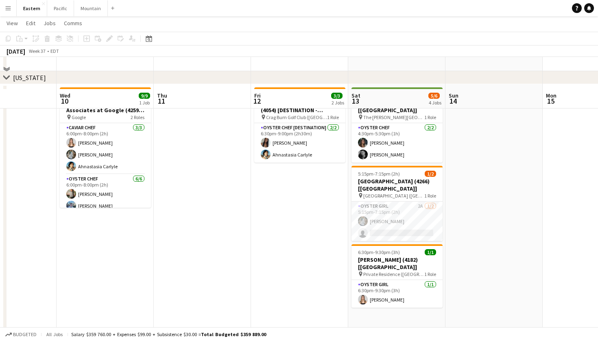
scroll to position [319, 0]
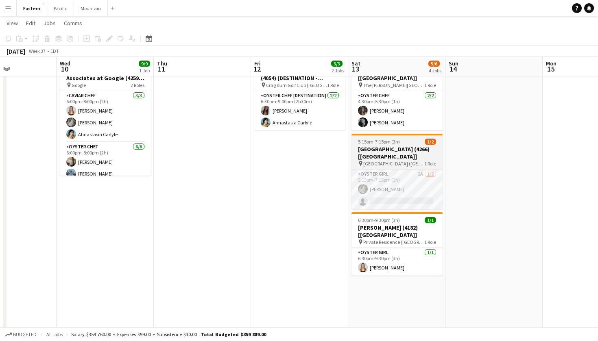
click at [417, 146] on h3 "[GEOGRAPHIC_DATA] (4266) [[GEOGRAPHIC_DATA]]" at bounding box center [396, 153] width 91 height 15
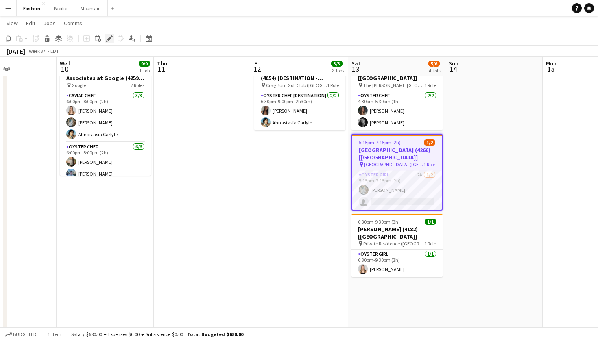
click at [109, 39] on icon at bounding box center [109, 39] width 4 height 4
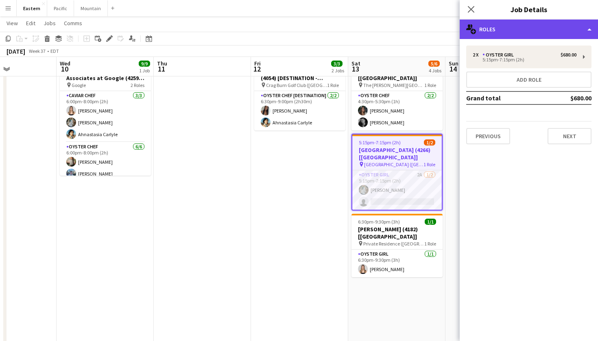
click at [565, 33] on div "multiple-users-add Roles" at bounding box center [528, 30] width 138 height 20
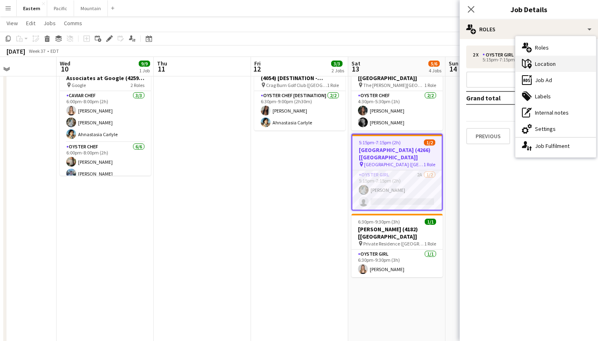
click at [571, 66] on div "maps-pin-1 Location" at bounding box center [555, 64] width 80 height 16
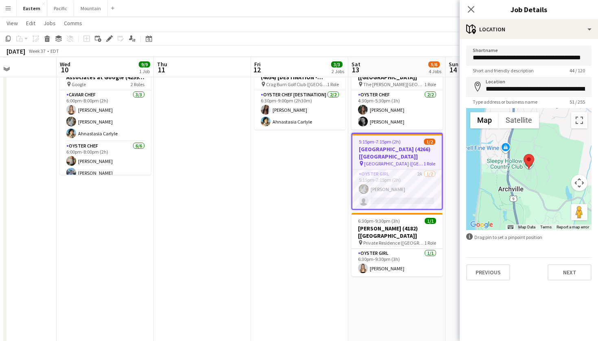
scroll to position [321, 0]
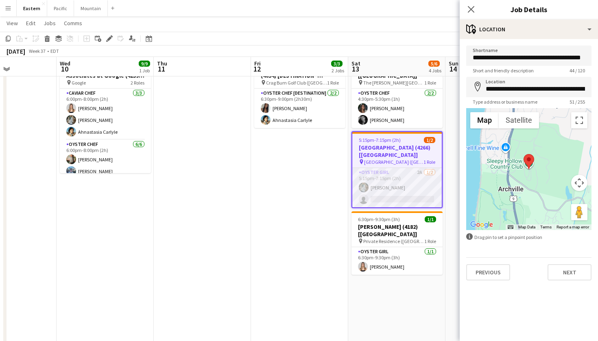
click at [421, 172] on app-card-role "Oyster Girl 2A [DATE] 5:15pm-7:15pm (2h) [PERSON_NAME] single-neutral-actions" at bounding box center [396, 187] width 89 height 39
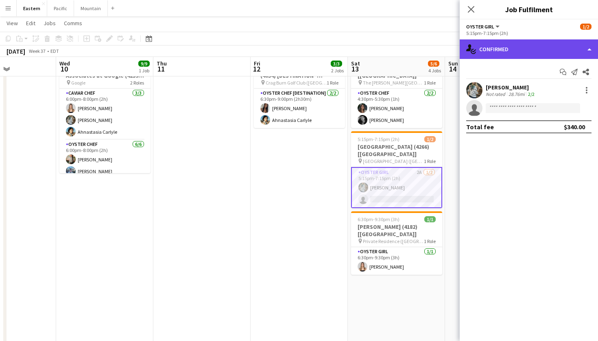
click at [510, 50] on div "single-neutral-actions-check-2 Confirmed" at bounding box center [528, 49] width 138 height 20
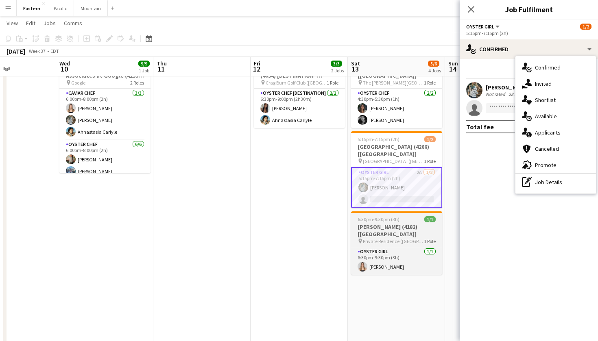
click at [398, 230] on app-job-card "6:30pm-9:30pm (3h) 1/1 [PERSON_NAME] (4182) [[GEOGRAPHIC_DATA]] pin Private Res…" at bounding box center [396, 242] width 91 height 63
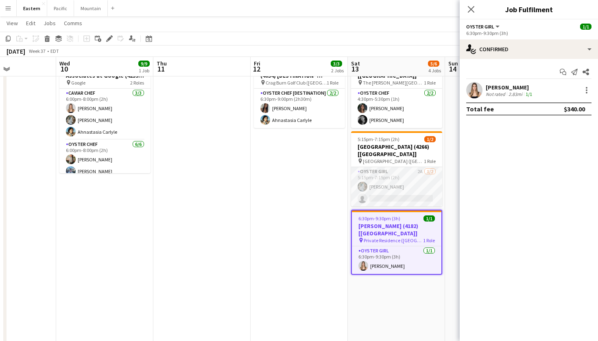
click at [407, 170] on app-card-role "Oyster Girl 2A [DATE] 5:15pm-7:15pm (2h) [PERSON_NAME] single-neutral-actions" at bounding box center [396, 186] width 91 height 39
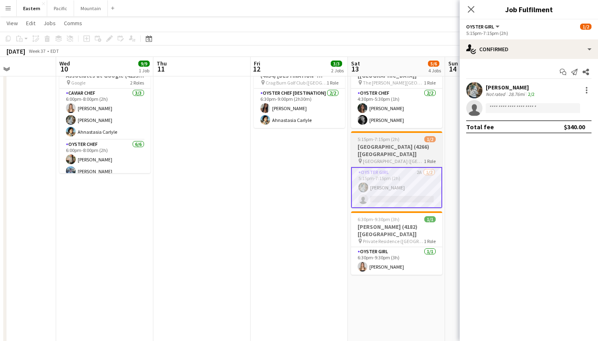
click at [398, 148] on h3 "[GEOGRAPHIC_DATA] (4266) [[GEOGRAPHIC_DATA]]" at bounding box center [396, 150] width 91 height 15
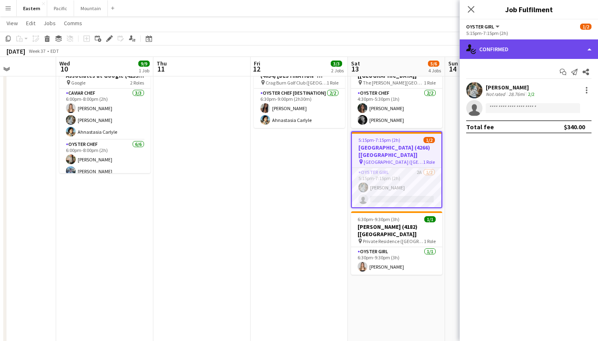
click at [527, 48] on div "single-neutral-actions-check-2 Confirmed" at bounding box center [528, 49] width 138 height 20
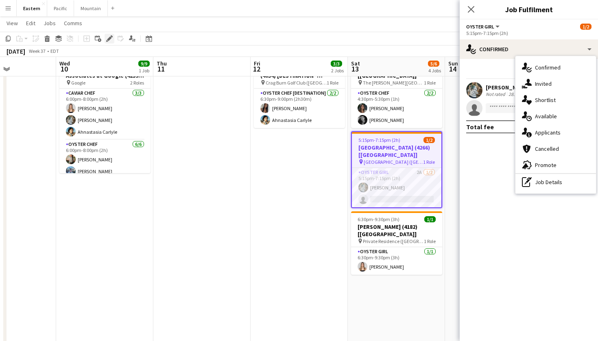
click at [107, 38] on icon "Edit" at bounding box center [109, 38] width 7 height 7
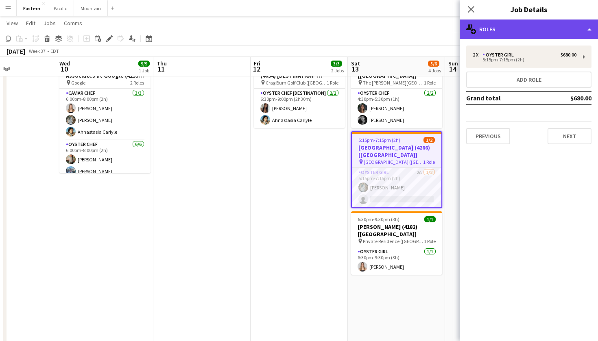
click at [536, 33] on div "multiple-users-add Roles" at bounding box center [528, 30] width 138 height 20
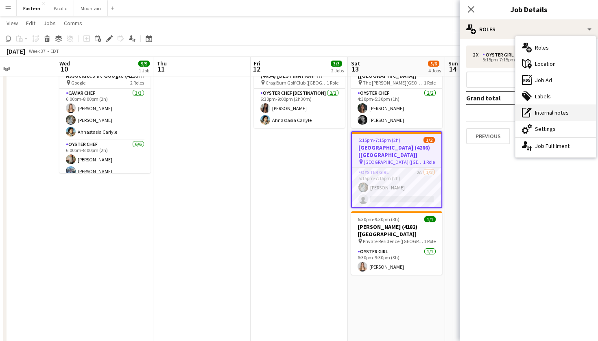
click at [540, 116] on div "pen-write Internal notes" at bounding box center [555, 112] width 80 height 16
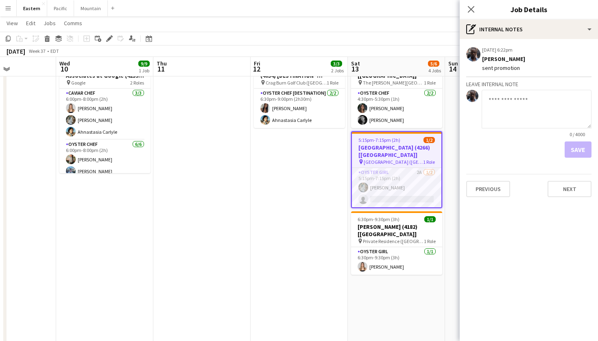
click at [522, 102] on textarea at bounding box center [536, 109] width 110 height 39
type textarea "**********"
click at [577, 150] on button "Save" at bounding box center [577, 149] width 27 height 16
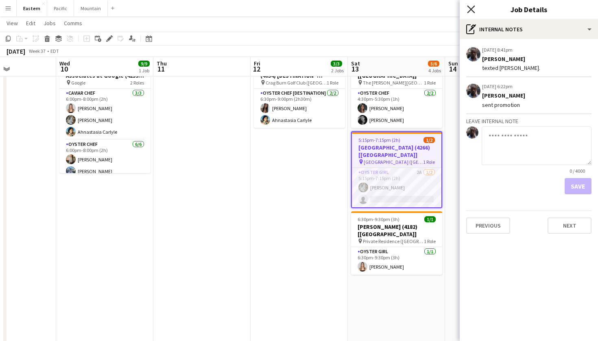
click at [472, 9] on icon "Close pop-in" at bounding box center [471, 9] width 8 height 8
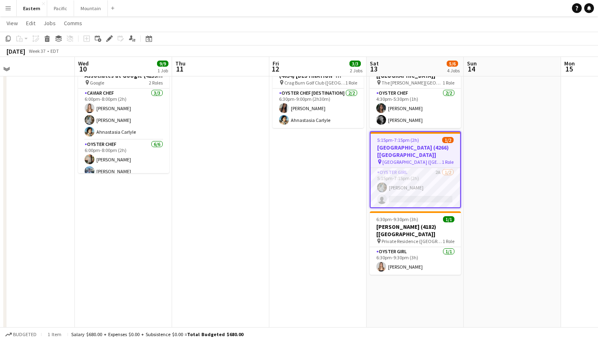
scroll to position [0, 314]
click at [406, 168] on app-card-role "Oyster Girl 2A [DATE] 5:15pm-7:15pm (2h) [PERSON_NAME] single-neutral-actions" at bounding box center [414, 187] width 89 height 39
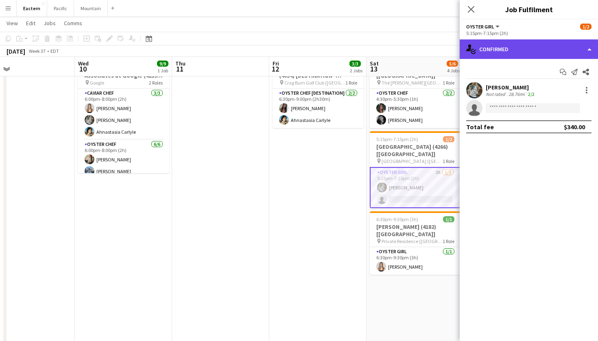
click at [555, 44] on div "single-neutral-actions-check-2 Confirmed" at bounding box center [528, 49] width 138 height 20
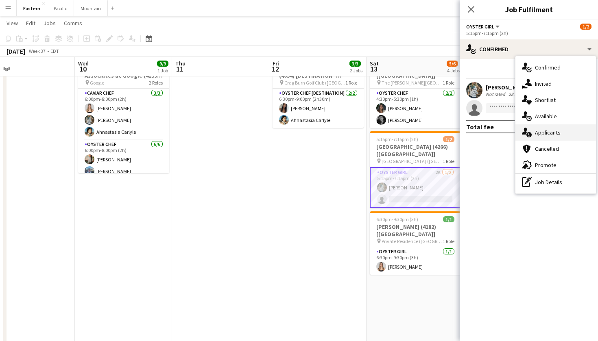
click at [558, 134] on div "single-neutral-actions-information Applicants" at bounding box center [555, 132] width 80 height 16
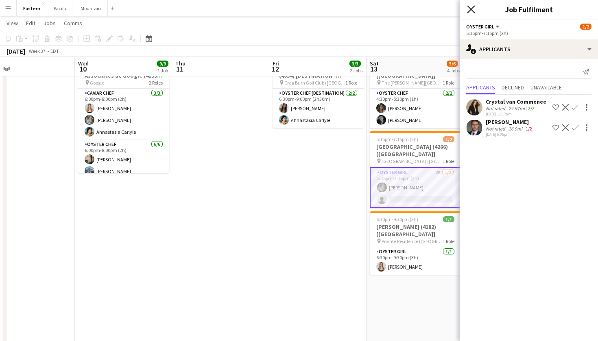
click at [471, 9] on icon at bounding box center [471, 9] width 8 height 8
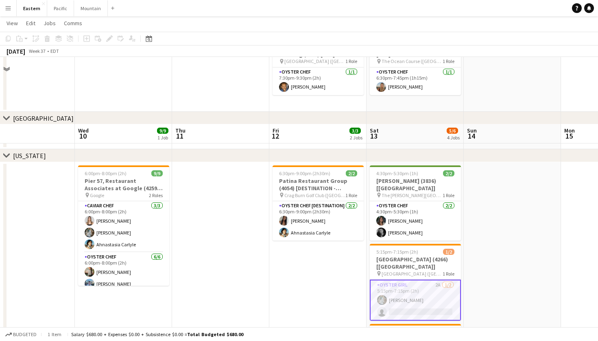
scroll to position [276, 0]
